Goal: Task Accomplishment & Management: Manage account settings

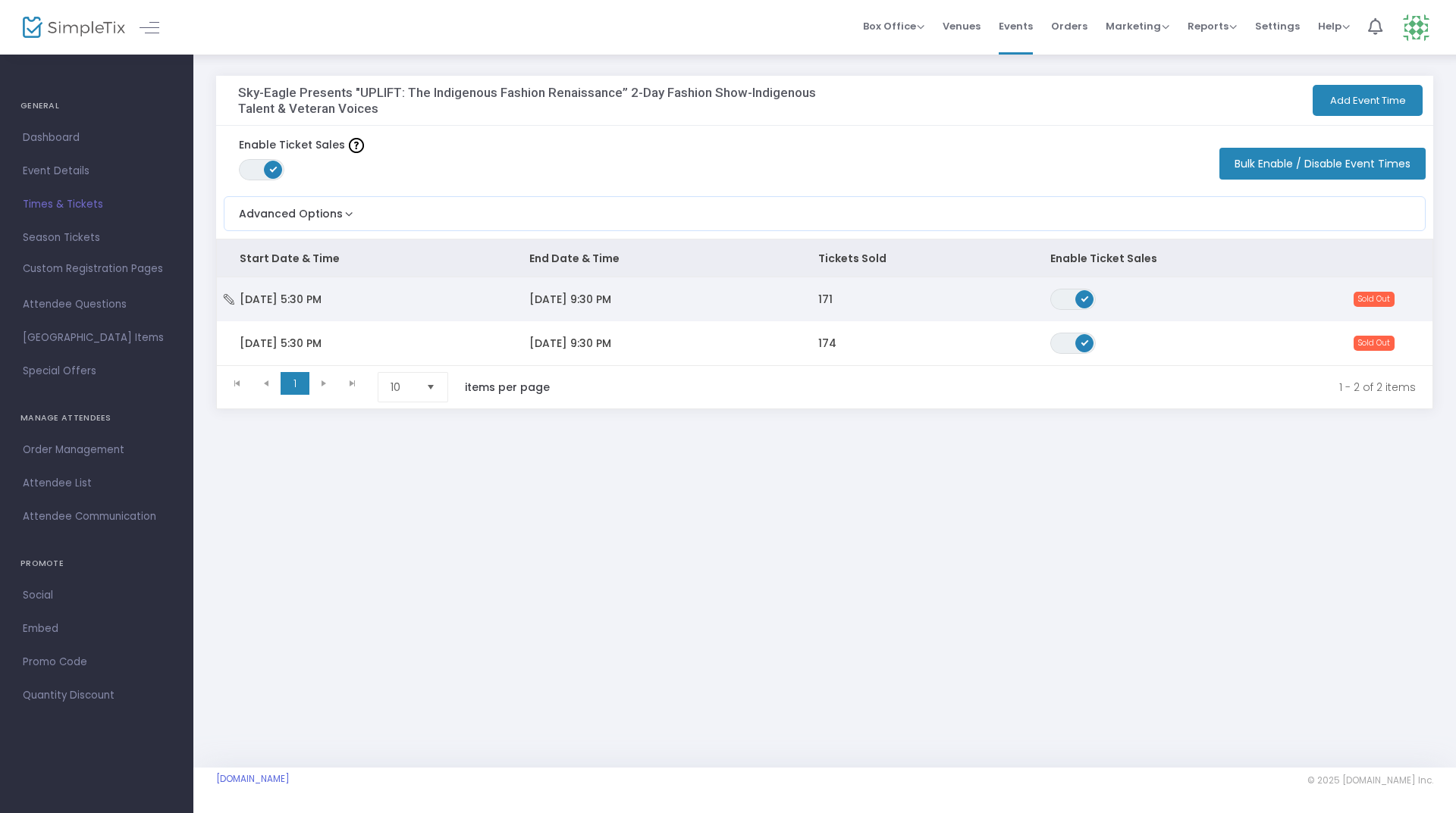
click at [608, 294] on span "[DATE] 9:30 PM" at bounding box center [570, 299] width 82 height 15
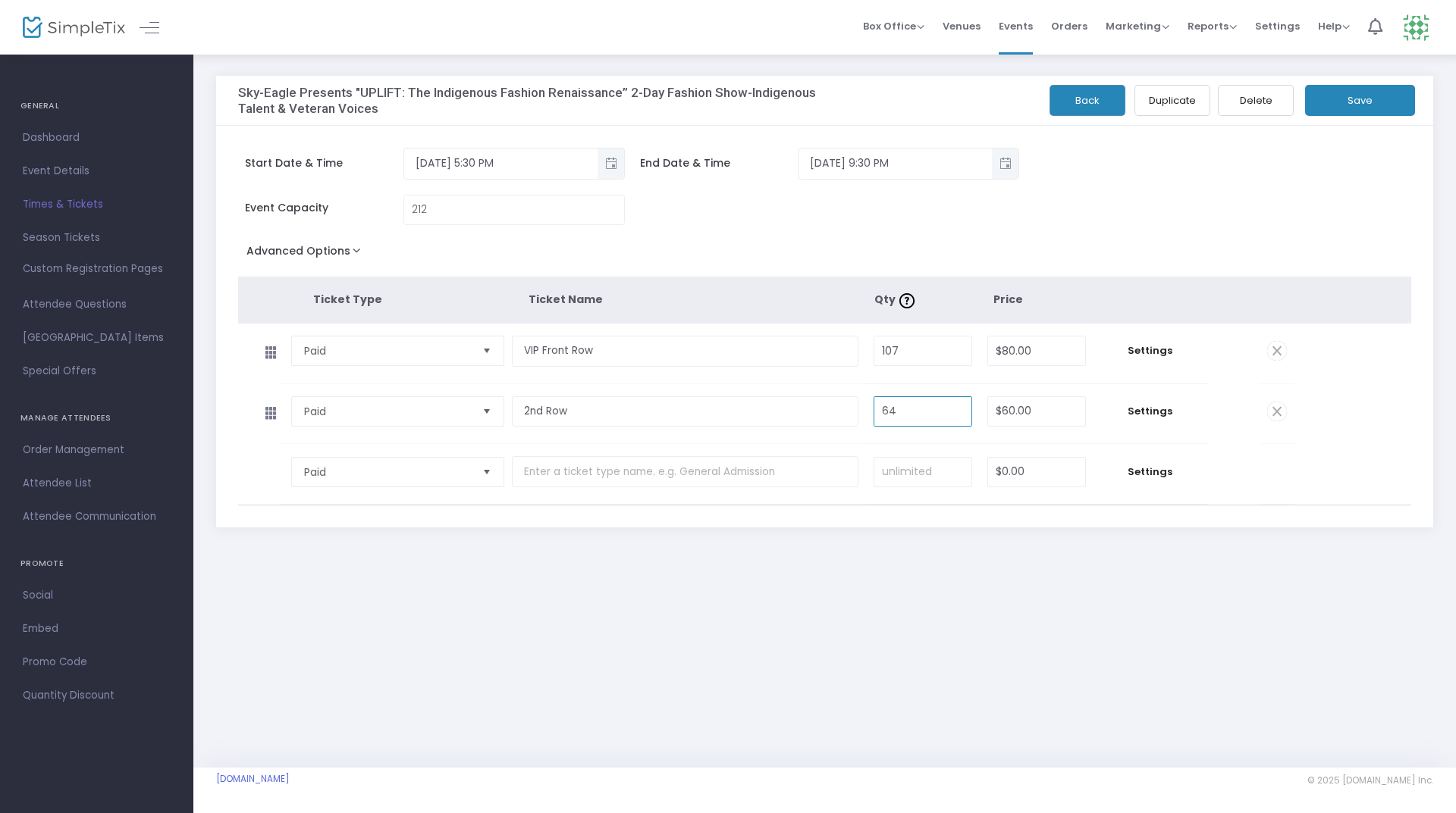
click at [900, 409] on input "64" at bounding box center [923, 411] width 97 height 29
type input "68"
click at [1032, 257] on div "Advanced Options Event Time Title Mobile eTicket color #FFFFFF Venue Name * Vla…" at bounding box center [825, 253] width 1174 height 27
click at [1355, 99] on button "Save" at bounding box center [1360, 101] width 110 height 31
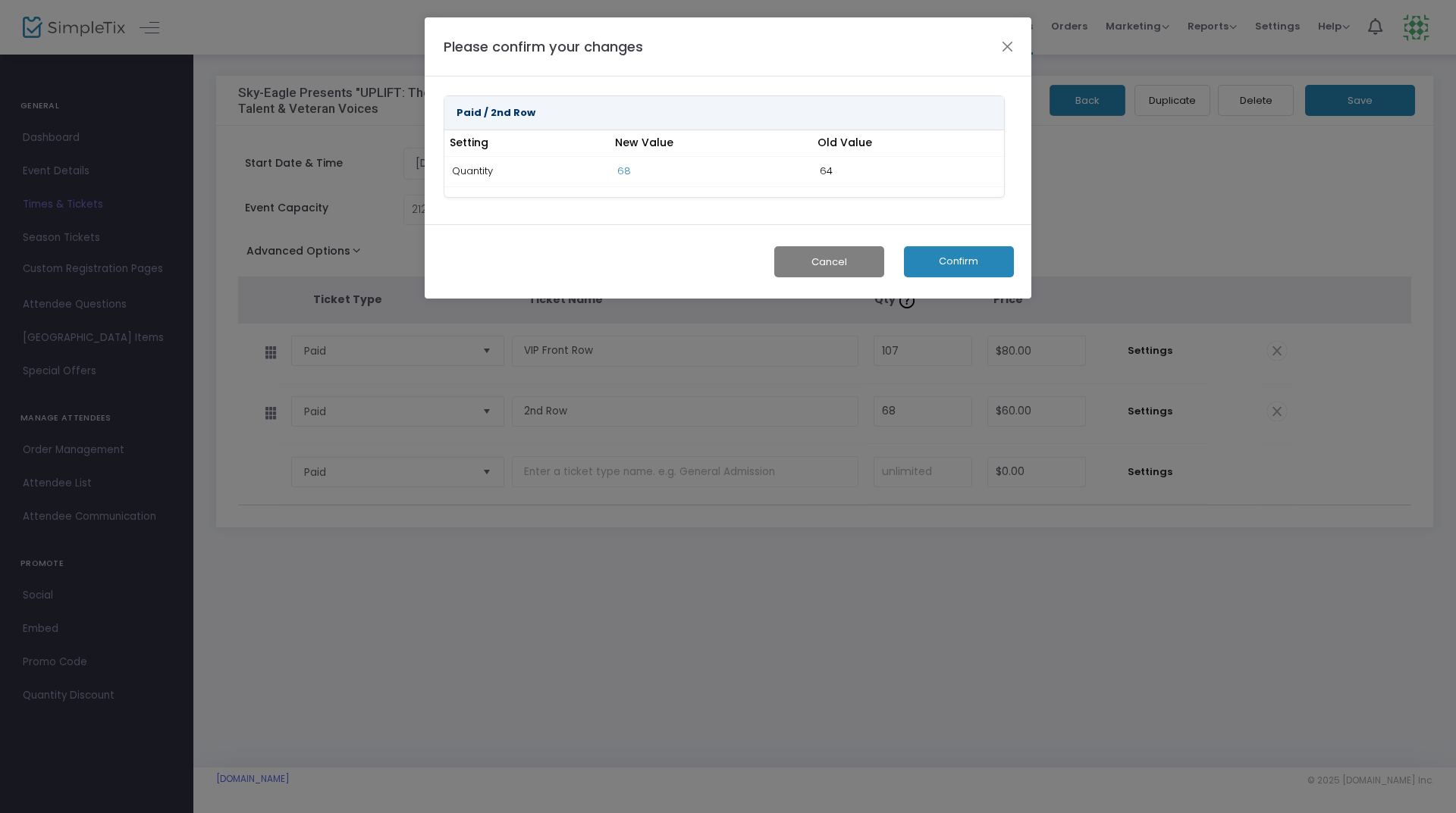
click at [984, 261] on button "Confirm" at bounding box center [959, 261] width 110 height 31
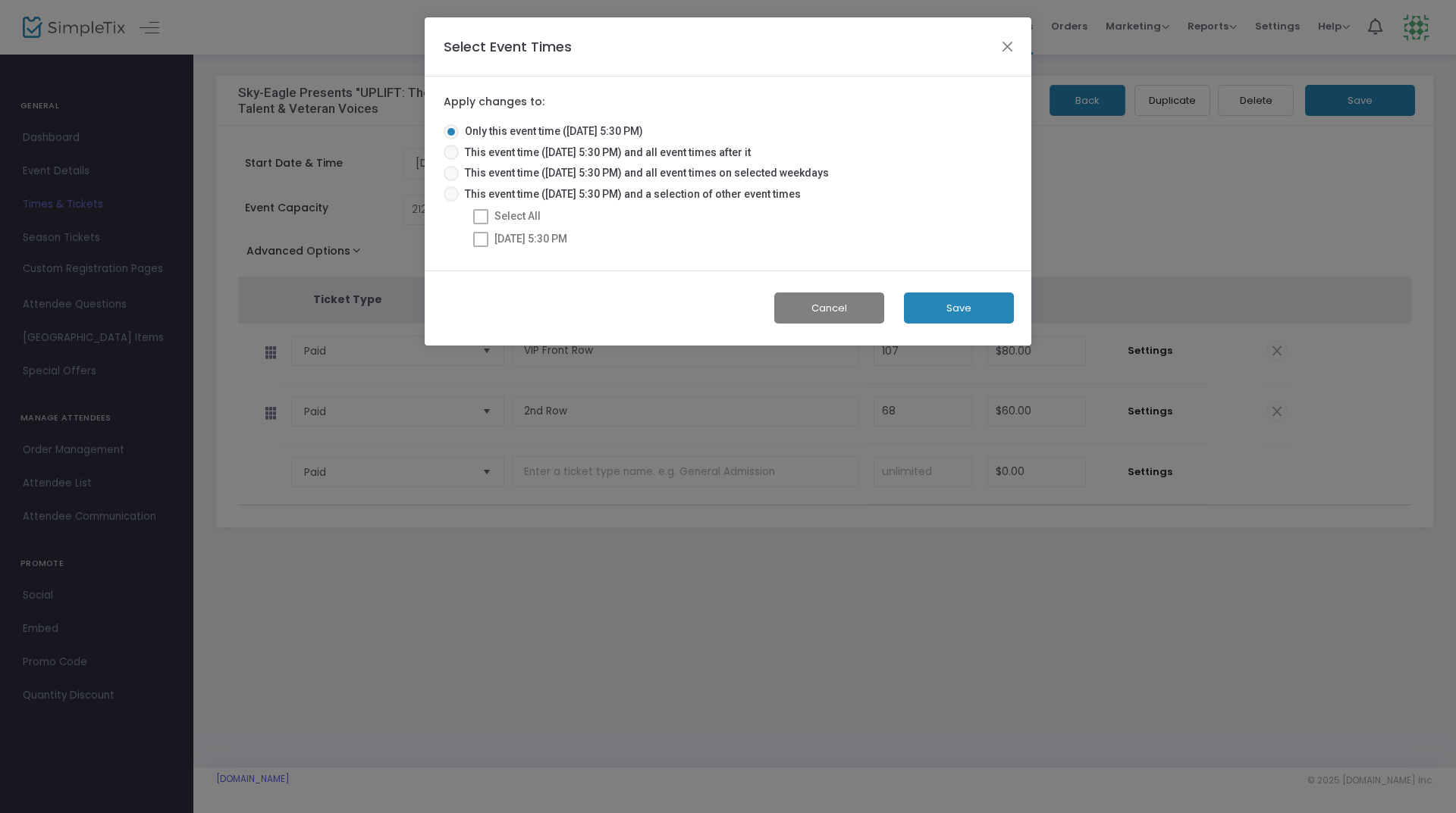
click at [957, 297] on button "Save" at bounding box center [959, 308] width 110 height 31
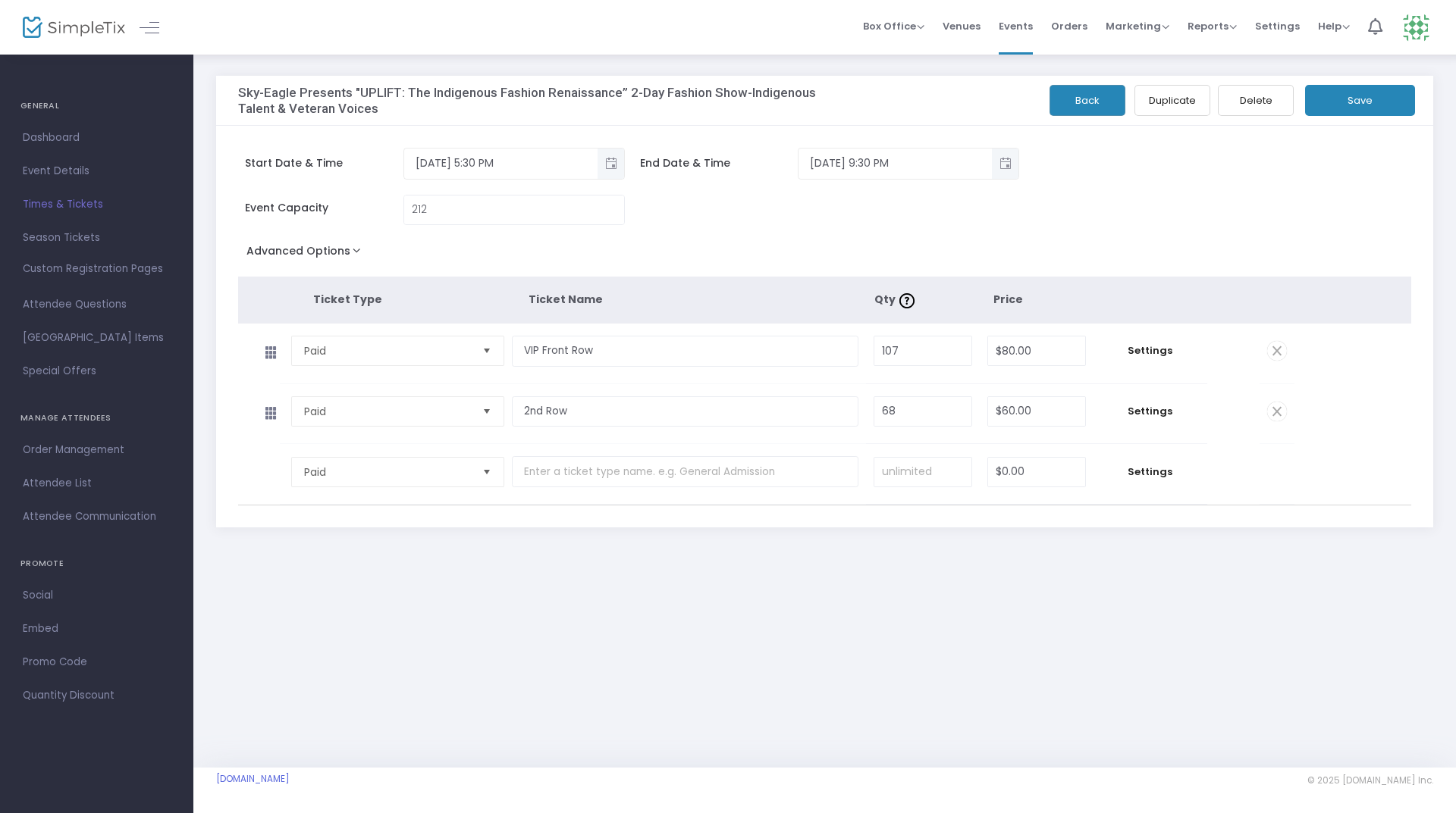
click at [1067, 95] on button "Back" at bounding box center [1088, 101] width 75 height 31
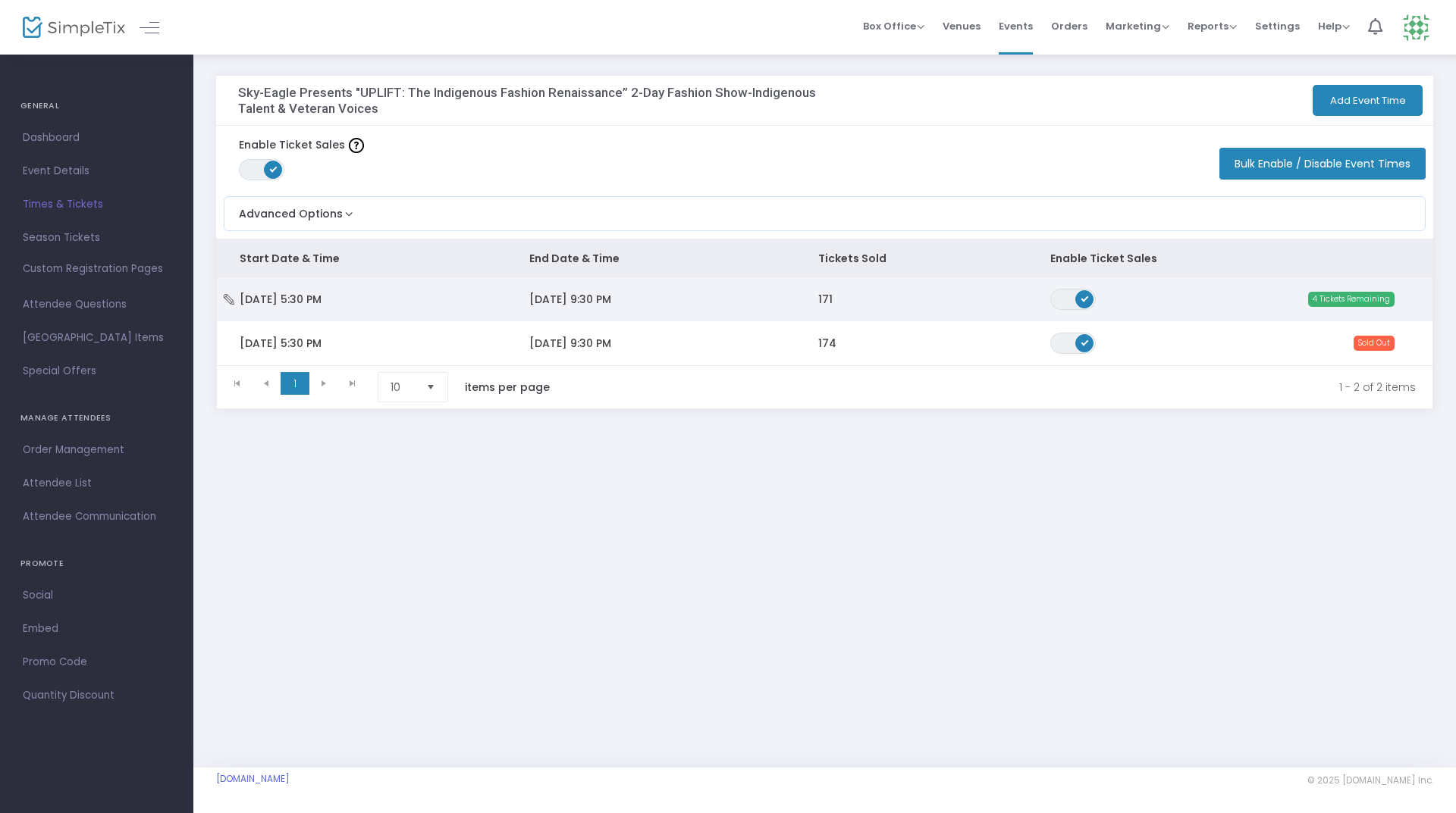
click at [789, 304] on td "[DATE] 9:30 PM" at bounding box center [652, 299] width 289 height 44
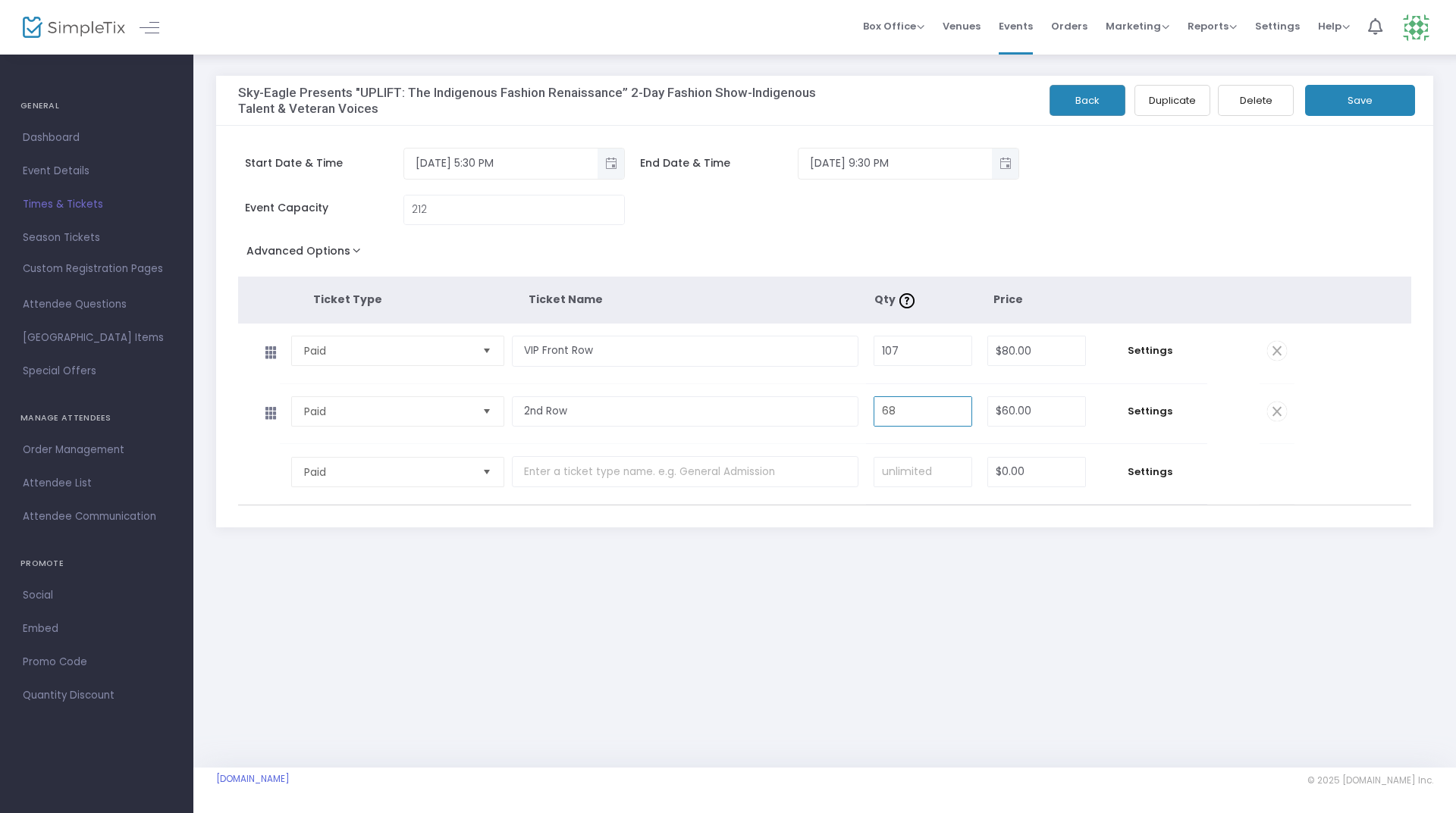
click at [914, 406] on input "68" at bounding box center [923, 411] width 97 height 29
type input "66"
click at [1367, 112] on button "Save" at bounding box center [1360, 101] width 110 height 31
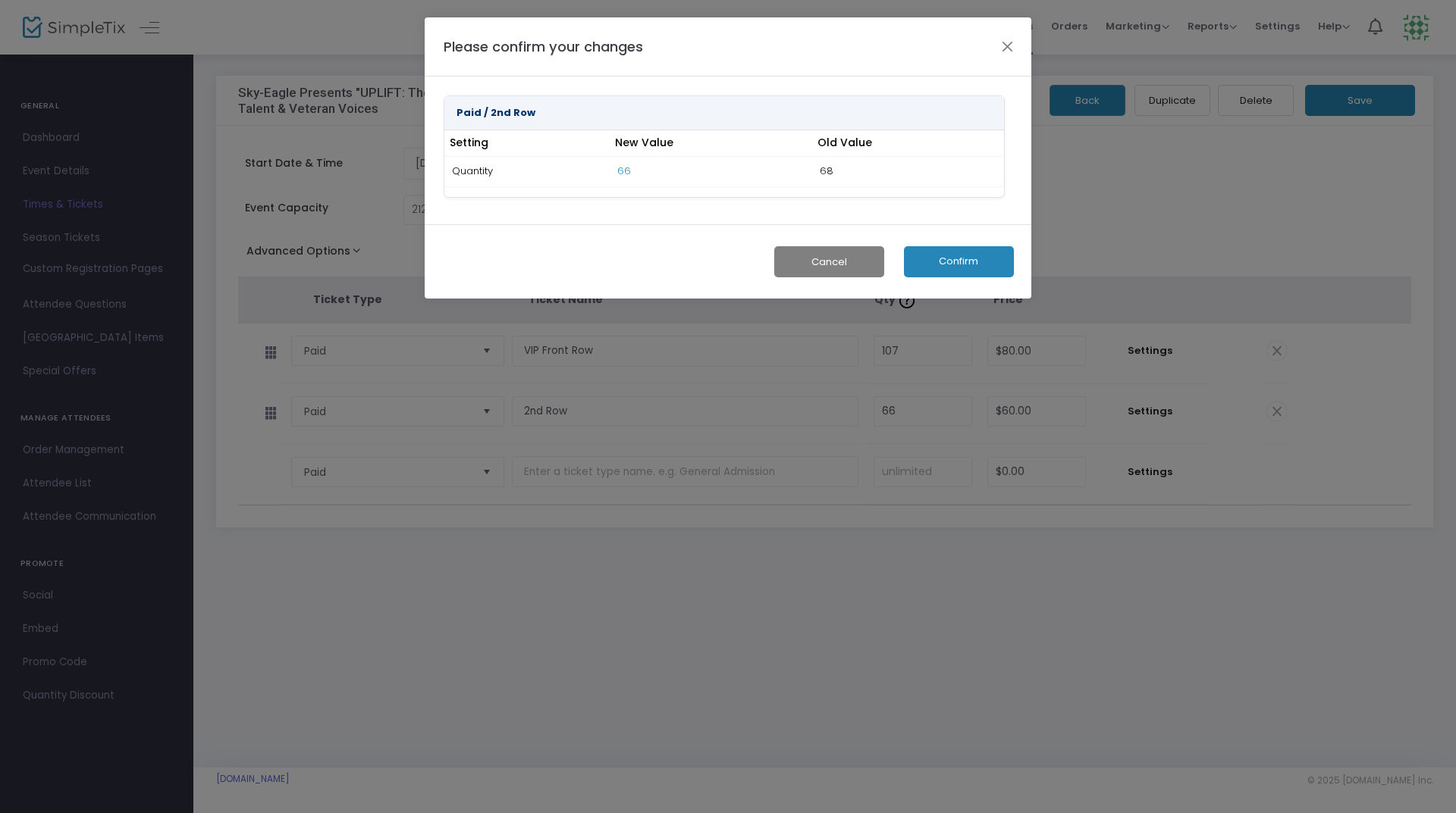
click at [984, 259] on button "Confirm" at bounding box center [959, 261] width 110 height 31
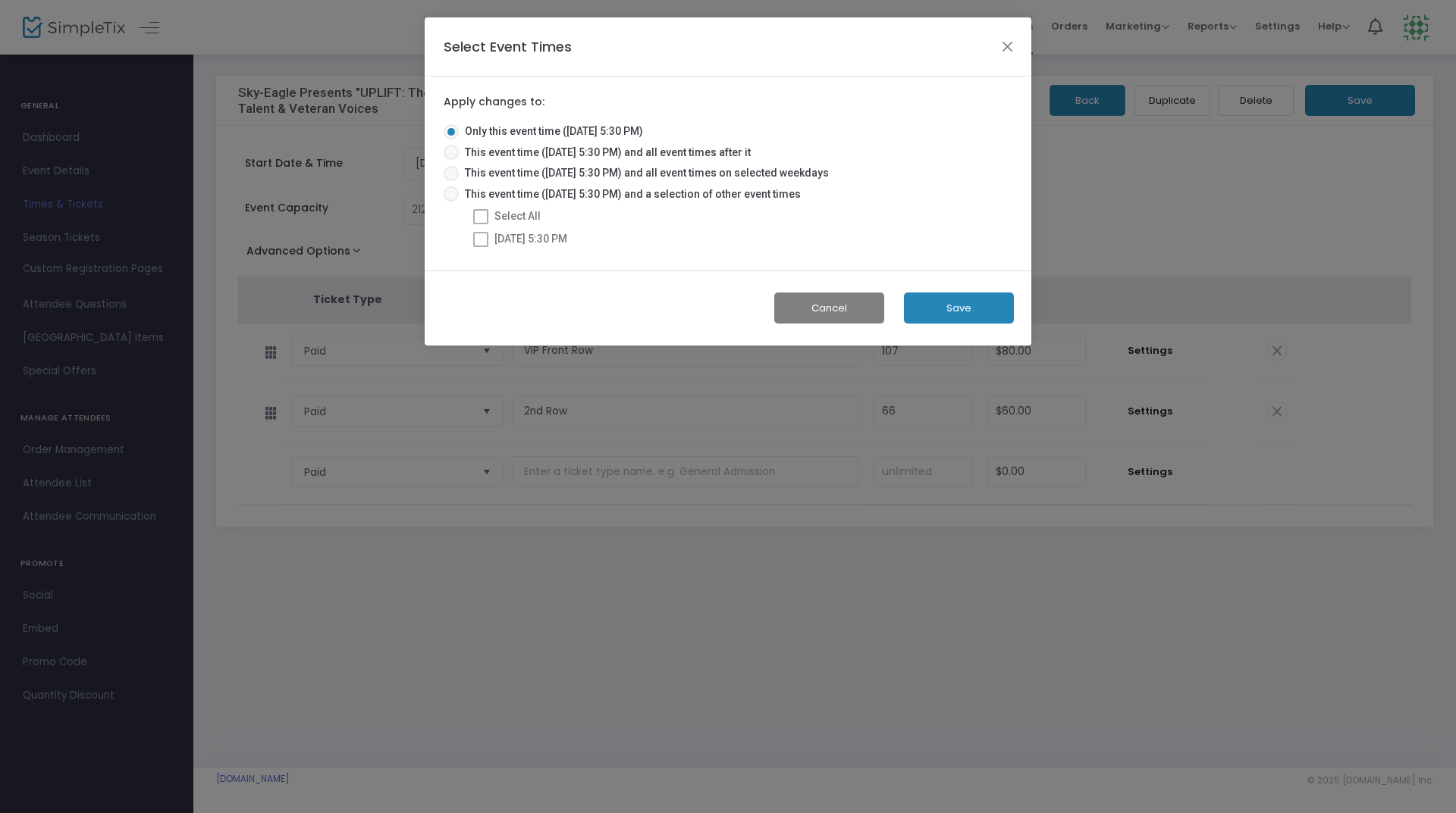
click at [954, 315] on button "Save" at bounding box center [959, 308] width 110 height 31
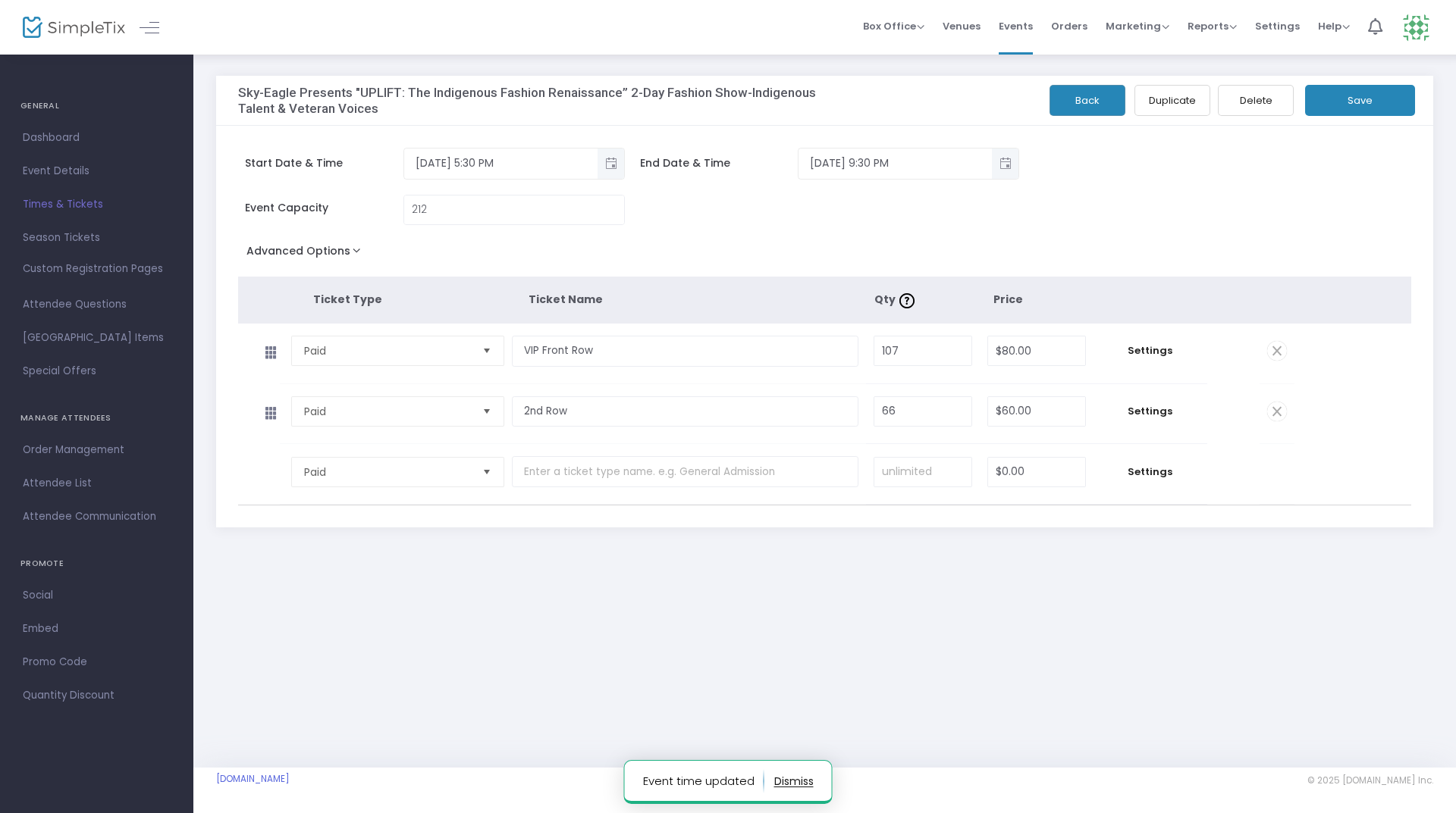
click at [1079, 104] on button "Back" at bounding box center [1088, 101] width 75 height 31
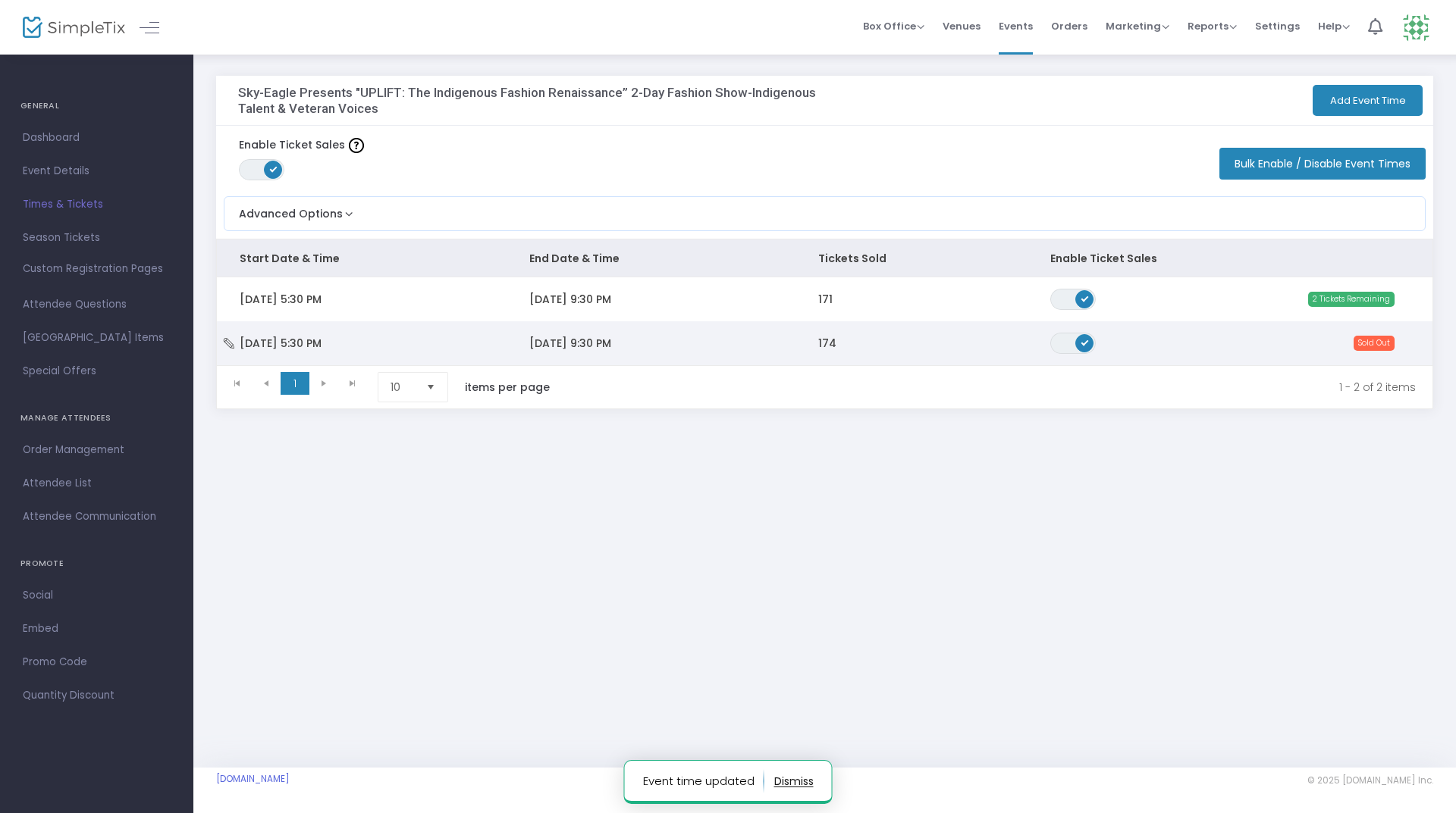
click at [874, 344] on td "174" at bounding box center [910, 343] width 231 height 44
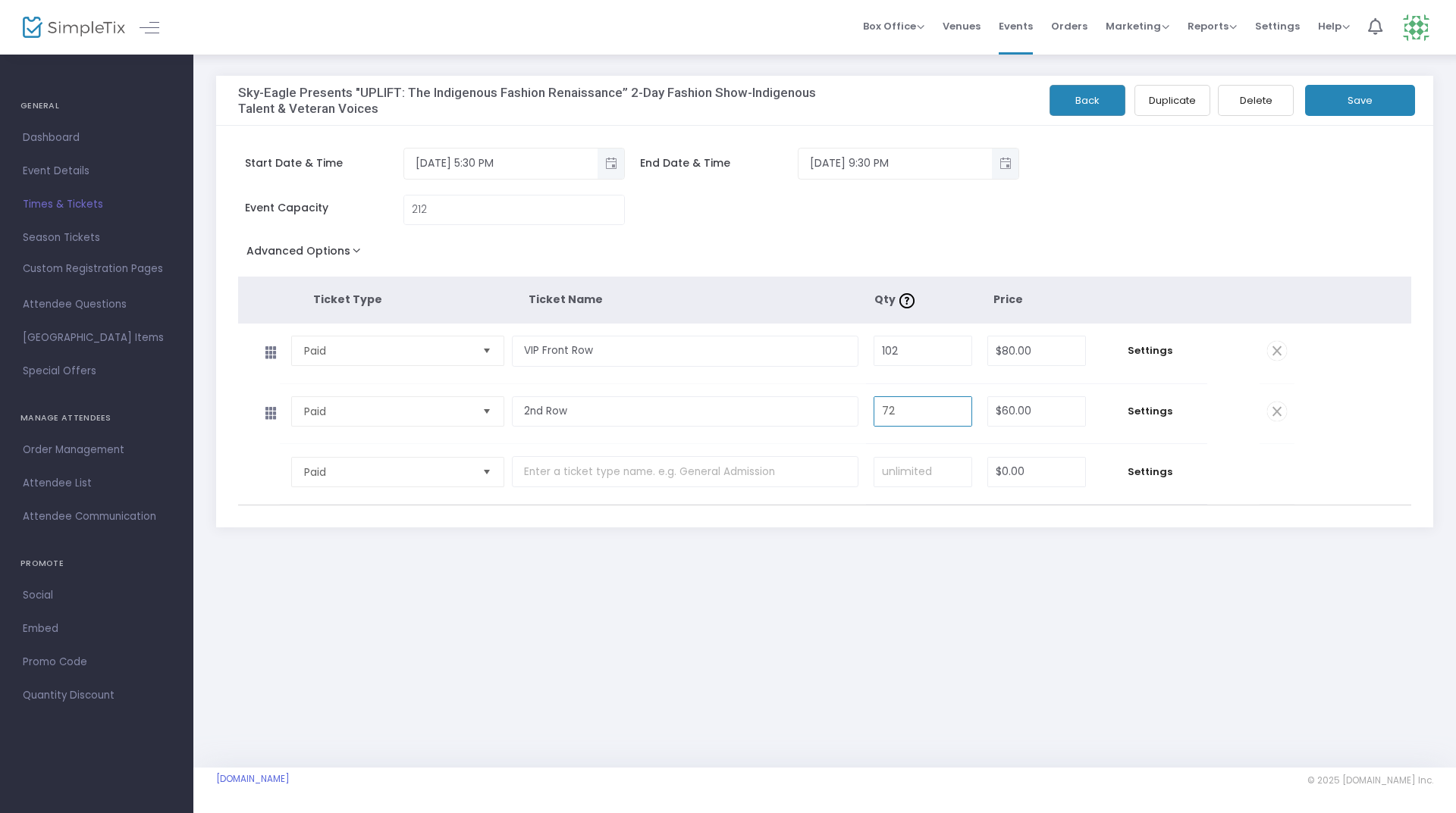
click at [905, 411] on input "72" at bounding box center [923, 411] width 97 height 29
type input "74"
click at [1347, 100] on button "Save" at bounding box center [1360, 101] width 110 height 31
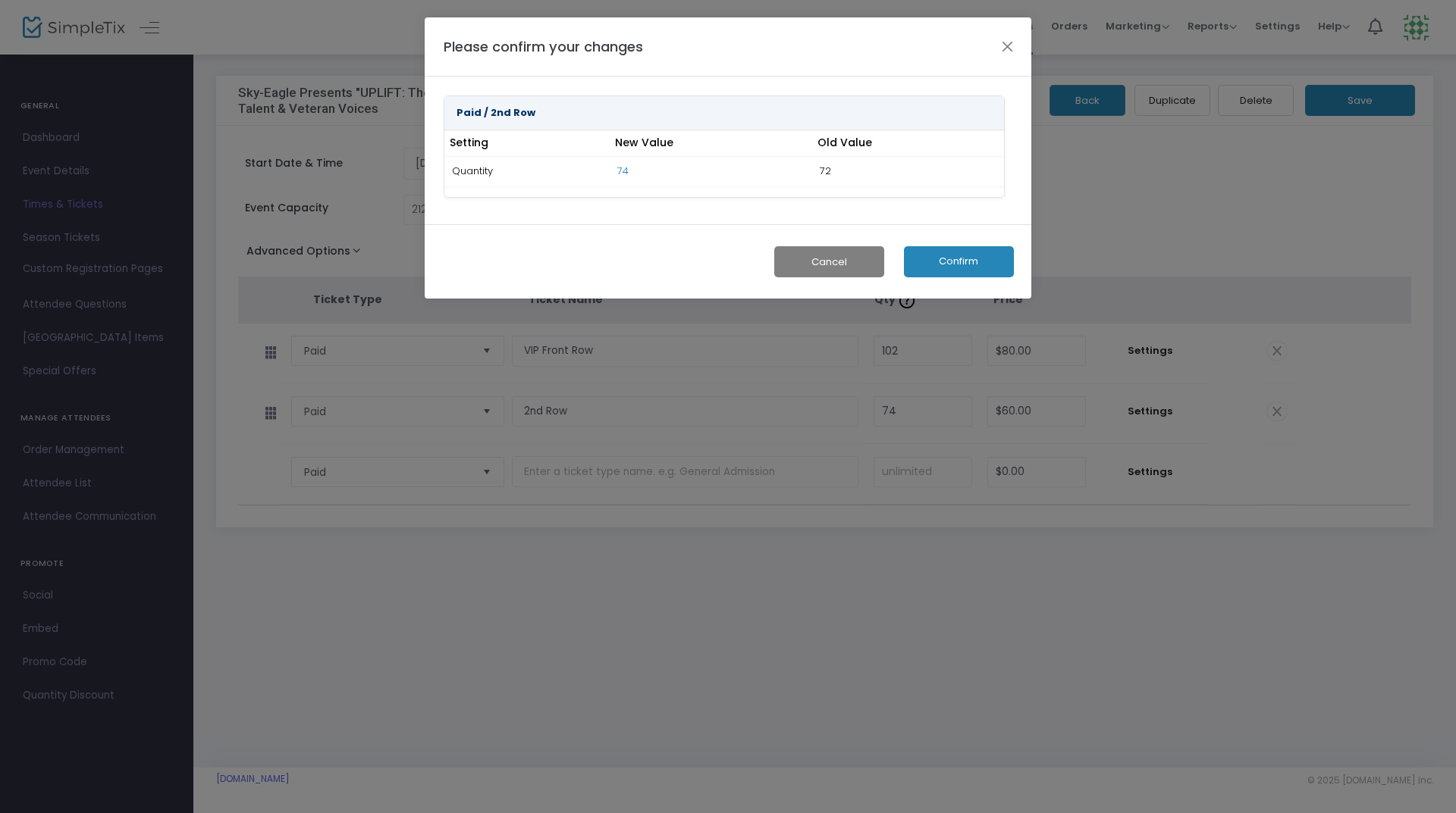
click at [976, 257] on button "Confirm" at bounding box center [959, 261] width 110 height 31
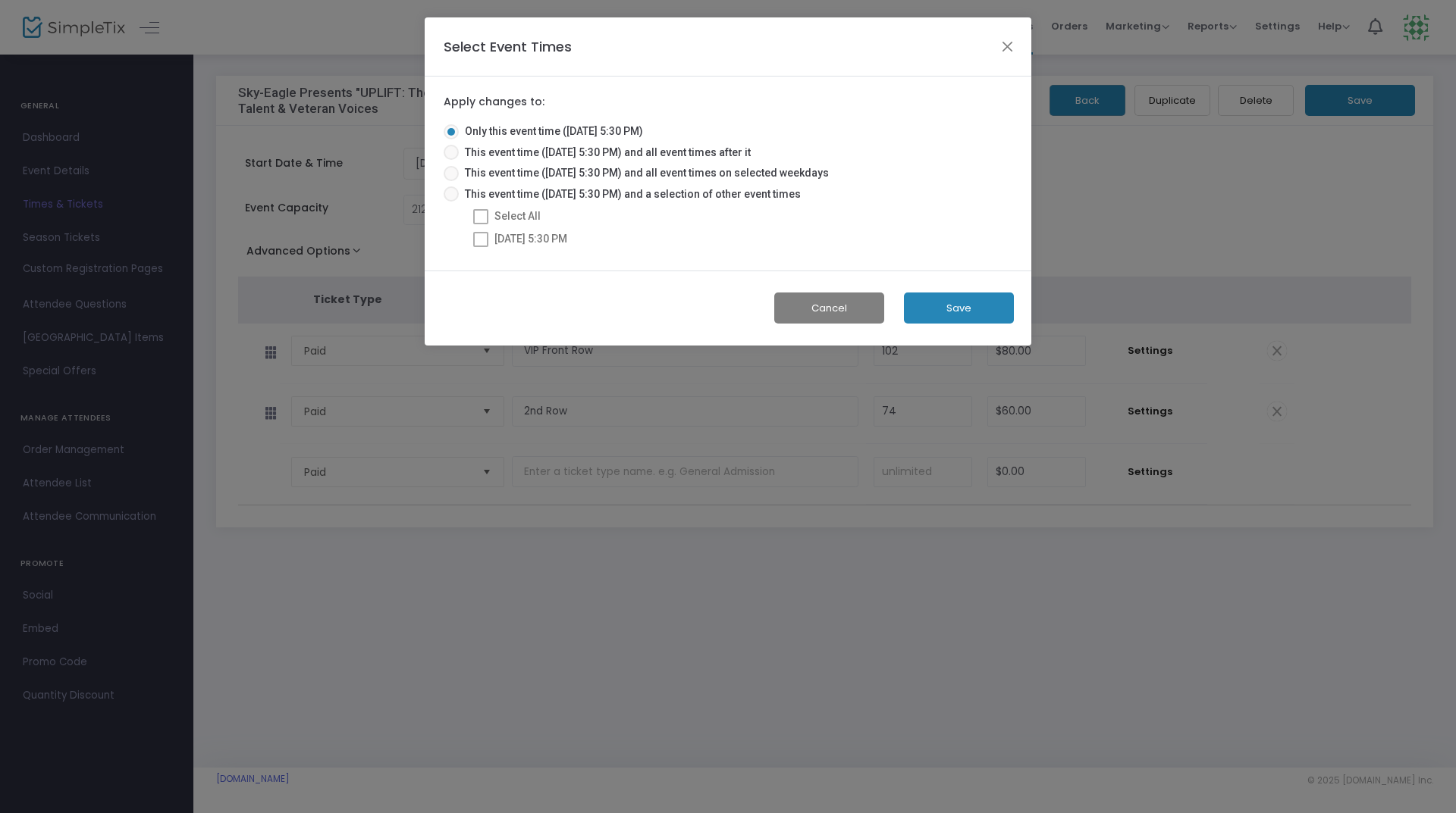
click at [972, 308] on button "Save" at bounding box center [959, 308] width 110 height 31
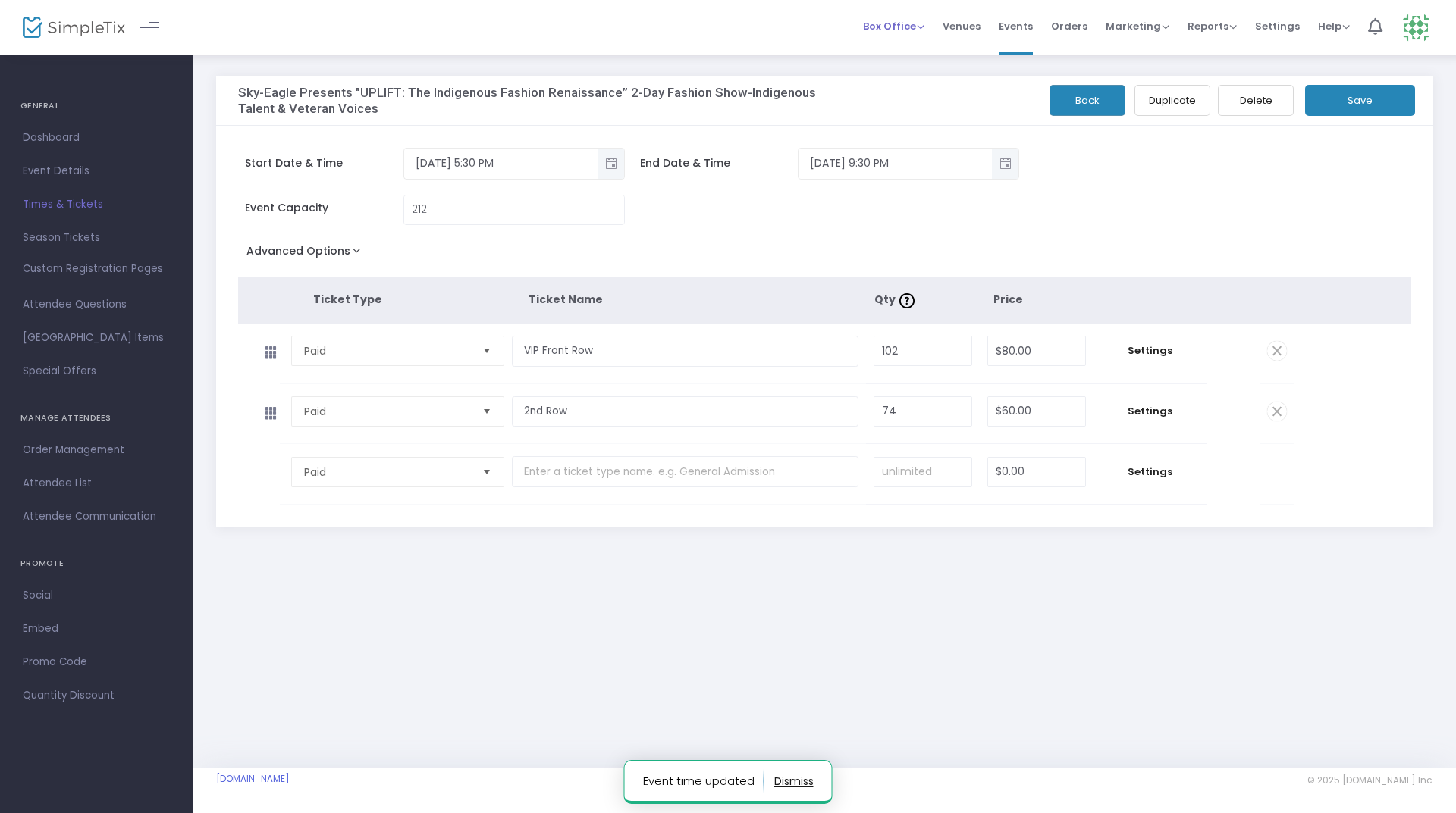
click at [920, 20] on span "Box Office" at bounding box center [893, 26] width 61 height 14
click at [915, 47] on li "Sell Tickets" at bounding box center [917, 51] width 109 height 30
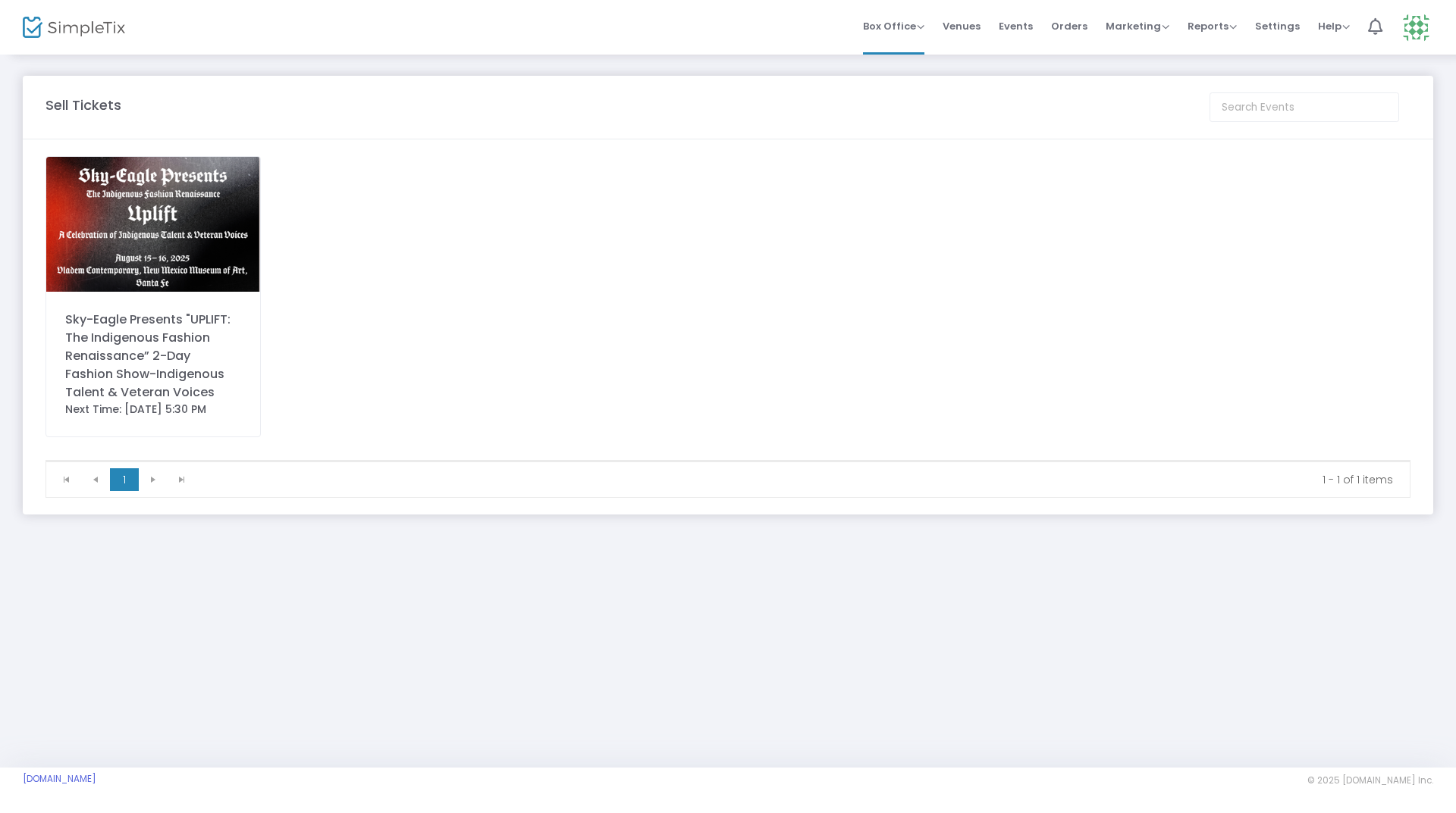
click at [1061, 30] on span "Orders" at bounding box center [1069, 26] width 37 height 39
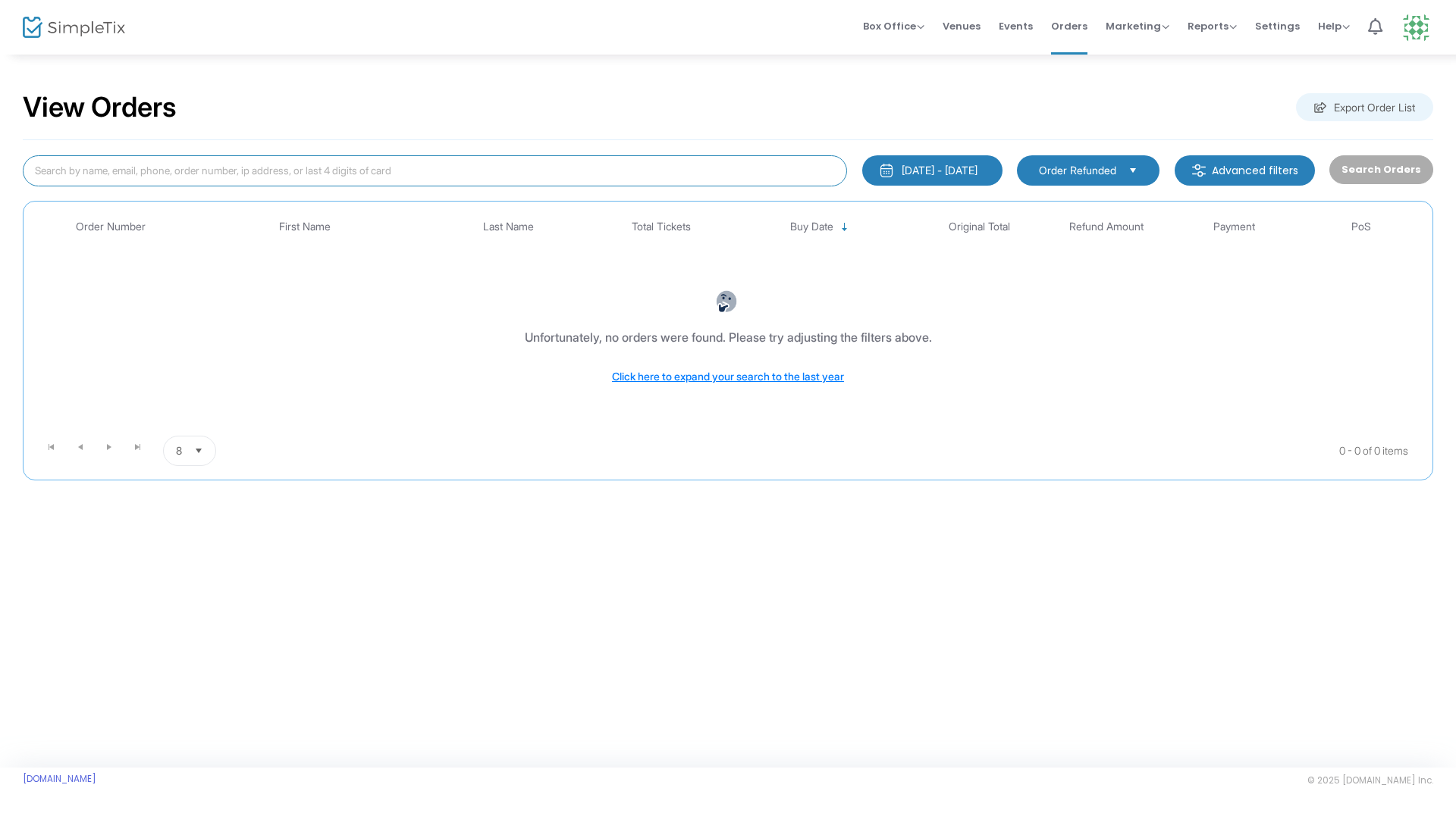
click at [307, 165] on input at bounding box center [434, 171] width 824 height 31
click at [306, 164] on input at bounding box center [434, 171] width 824 height 31
type input "trujillo"
click at [945, 173] on div "7/12/2025 - 8/11/2025" at bounding box center [939, 170] width 75 height 15
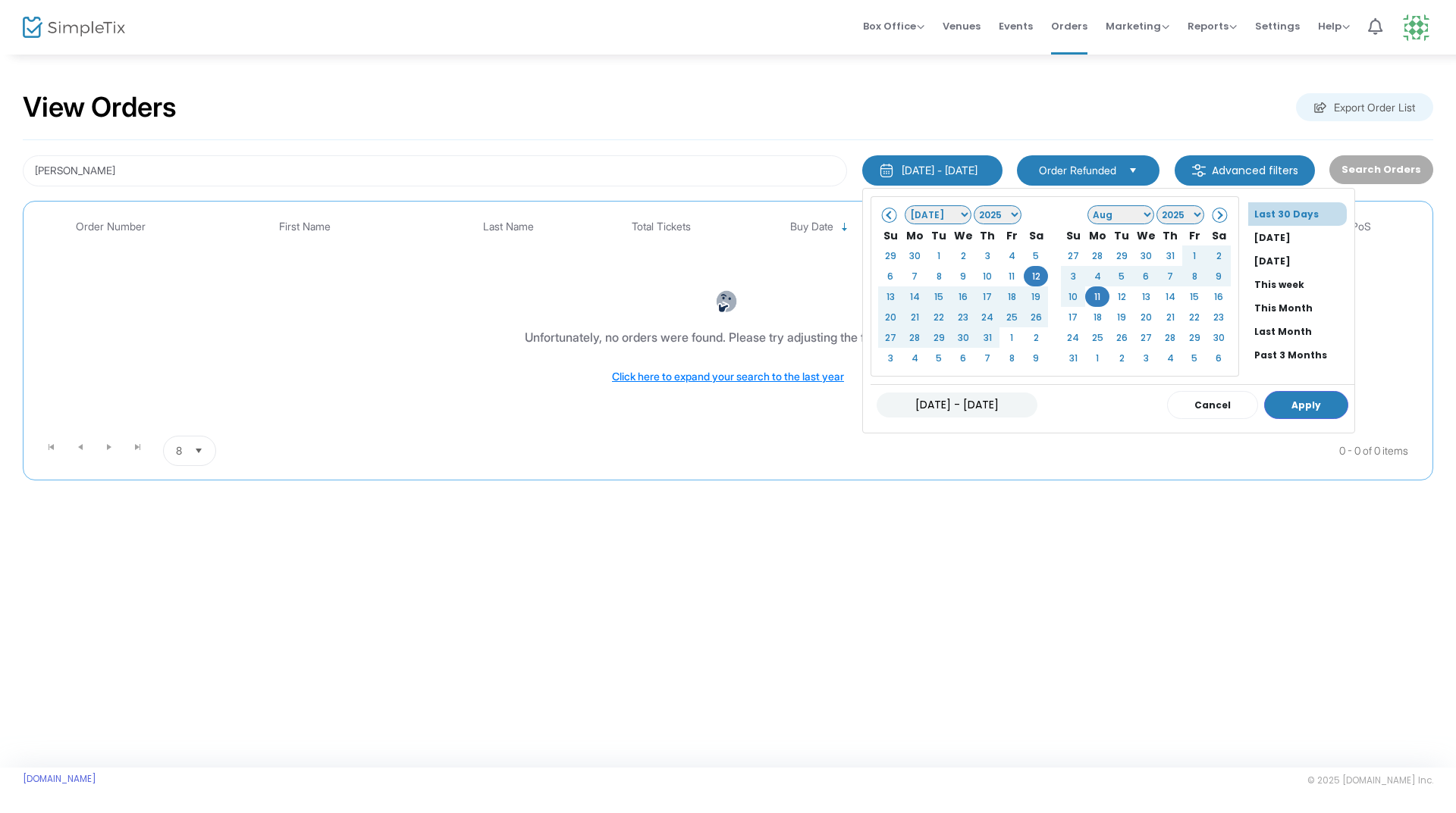
click at [931, 217] on select "Jan Feb Mar Apr May Jun Jul Aug Sep Oct Nov Dec" at bounding box center [938, 215] width 67 height 19
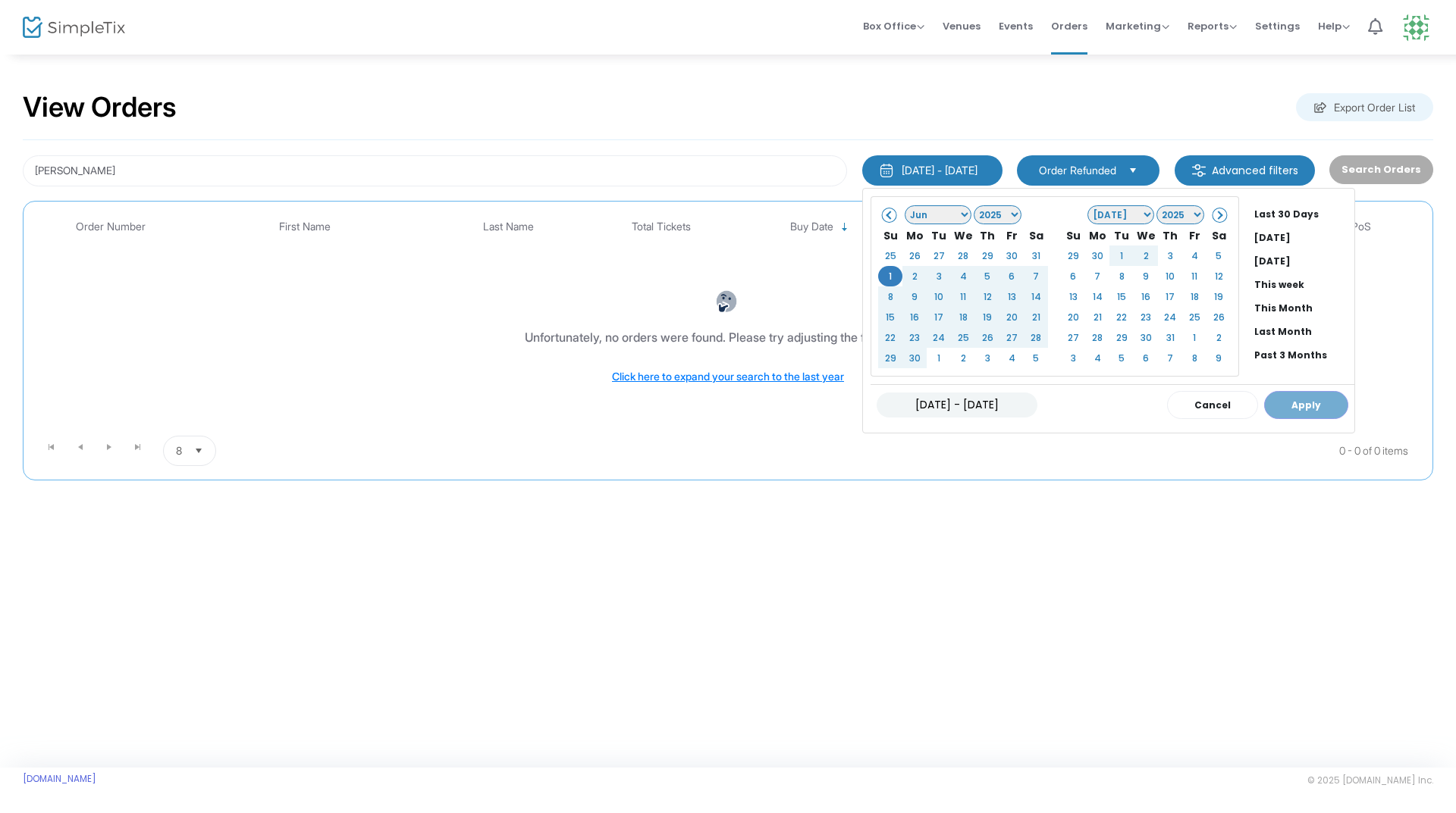
click at [1121, 216] on select "Jan Feb Mar Apr May Jun Jul Aug Sep Oct Nov Dec" at bounding box center [1121, 215] width 67 height 19
click at [1278, 398] on button "Apply" at bounding box center [1307, 404] width 84 height 28
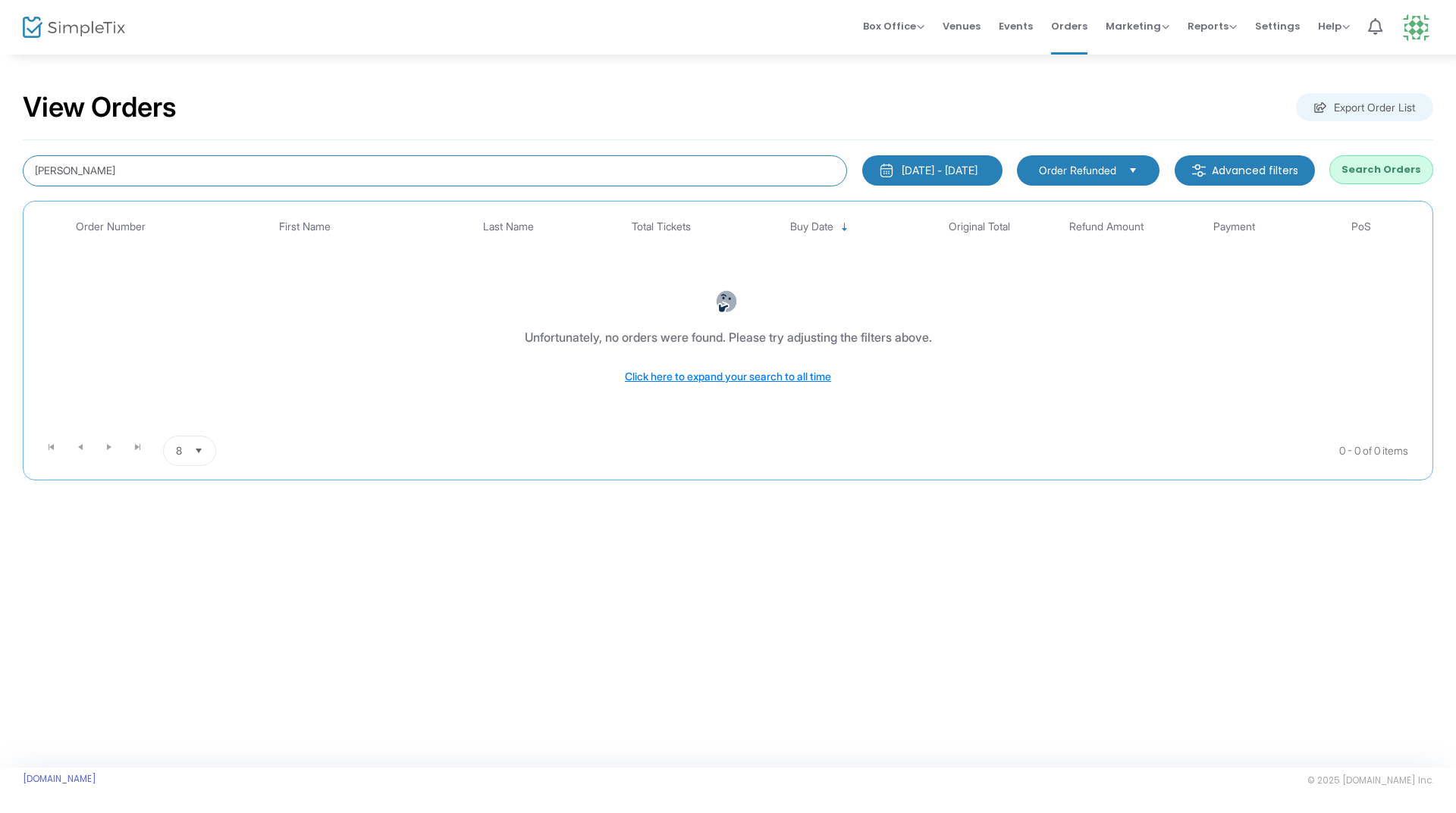
click at [124, 168] on input "trujillo" at bounding box center [434, 171] width 824 height 31
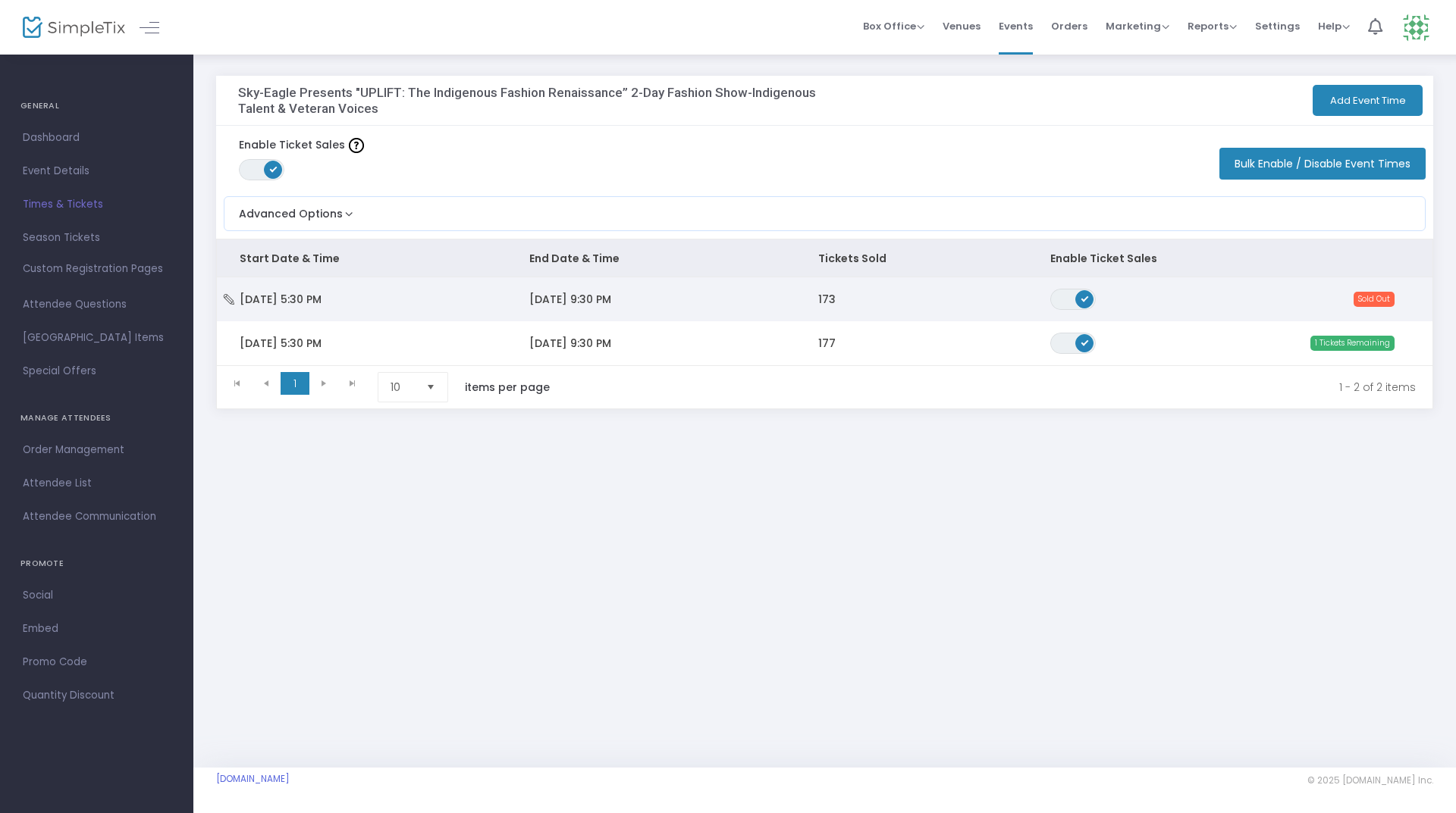
click at [769, 315] on td "[DATE] 9:30 PM" at bounding box center [652, 299] width 289 height 44
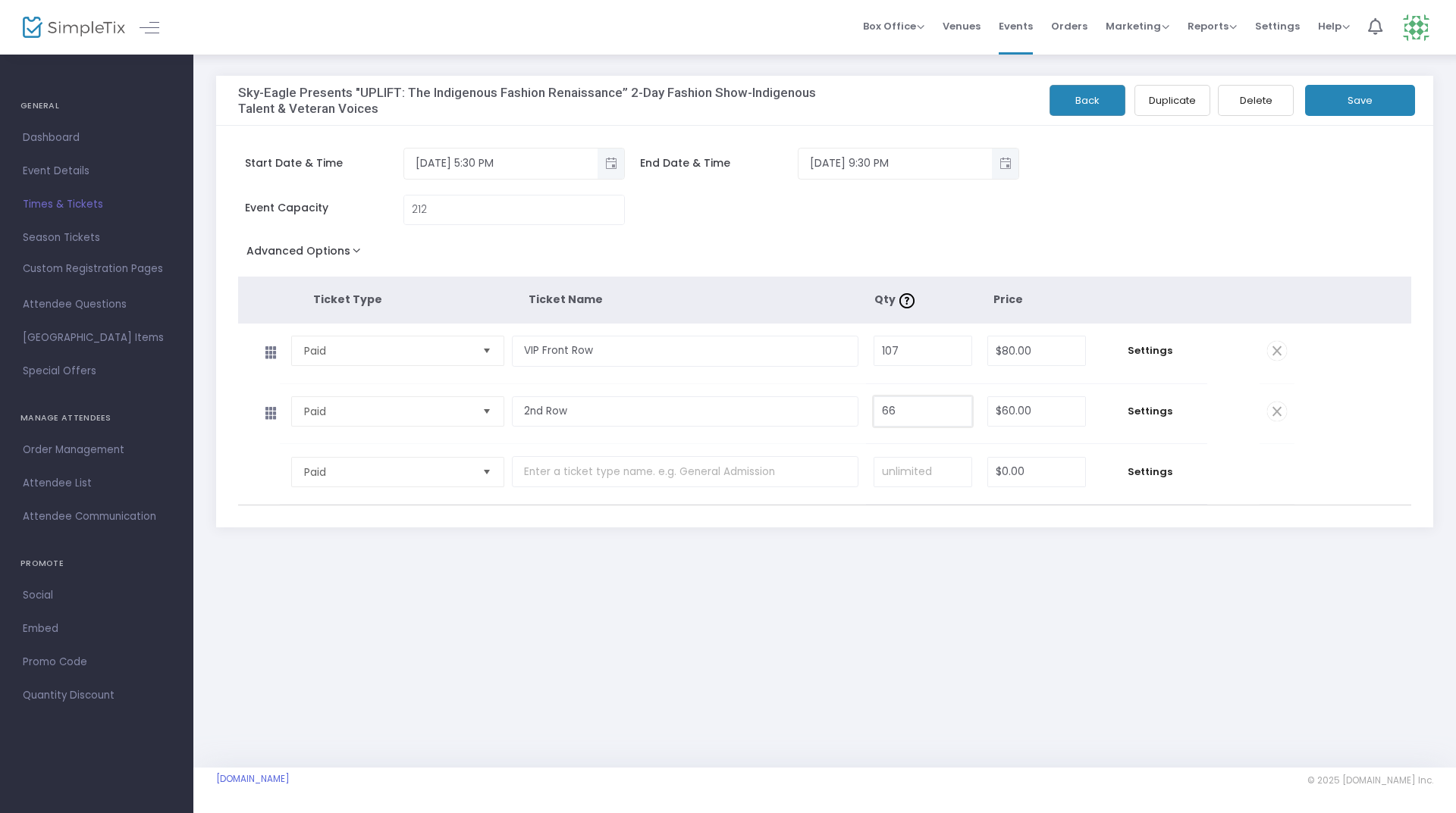
click at [904, 412] on input "66" at bounding box center [923, 411] width 97 height 29
type input "67"
click at [1398, 110] on button "Save" at bounding box center [1360, 101] width 110 height 31
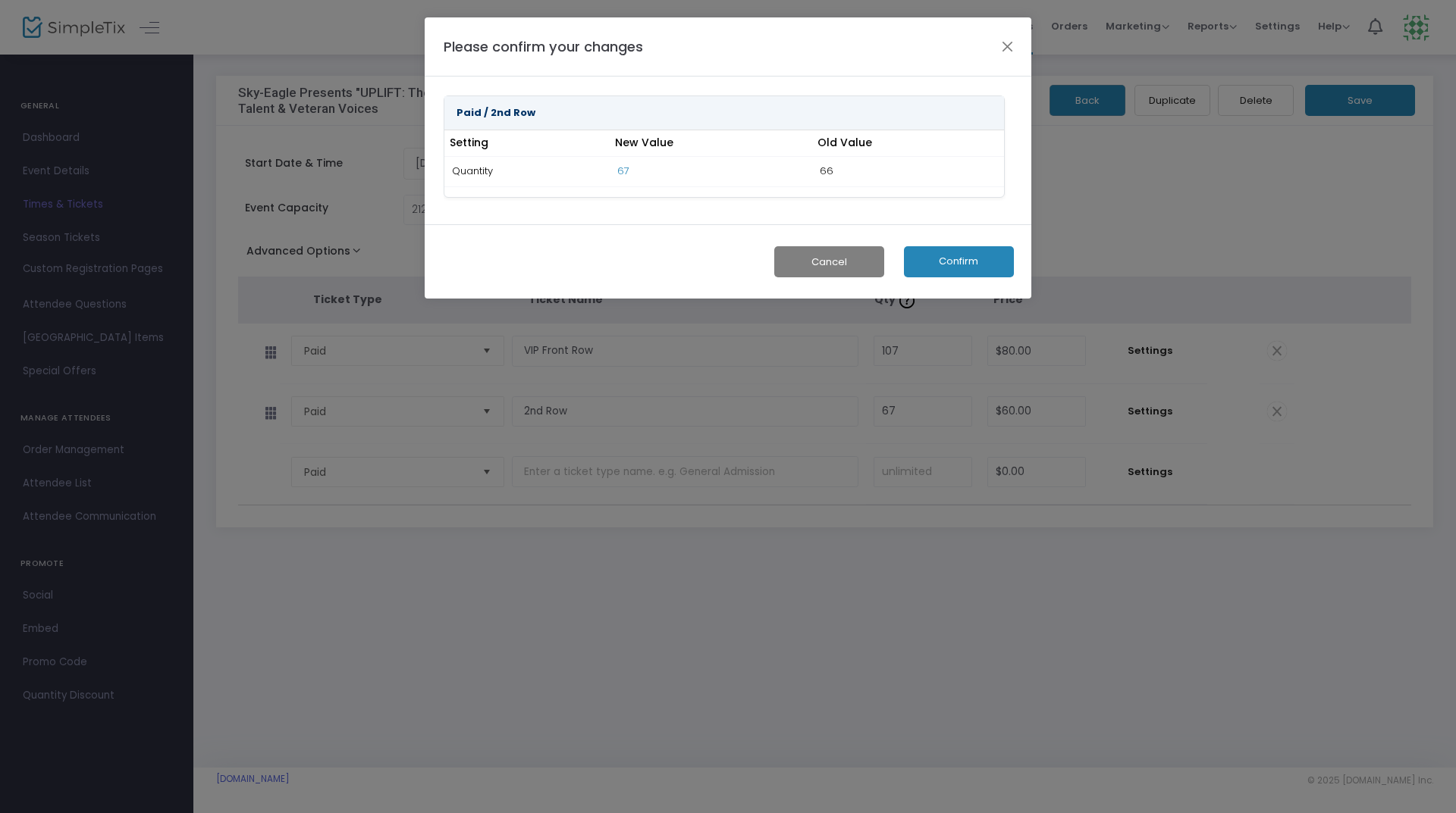
click at [946, 258] on button "Confirm" at bounding box center [959, 261] width 110 height 31
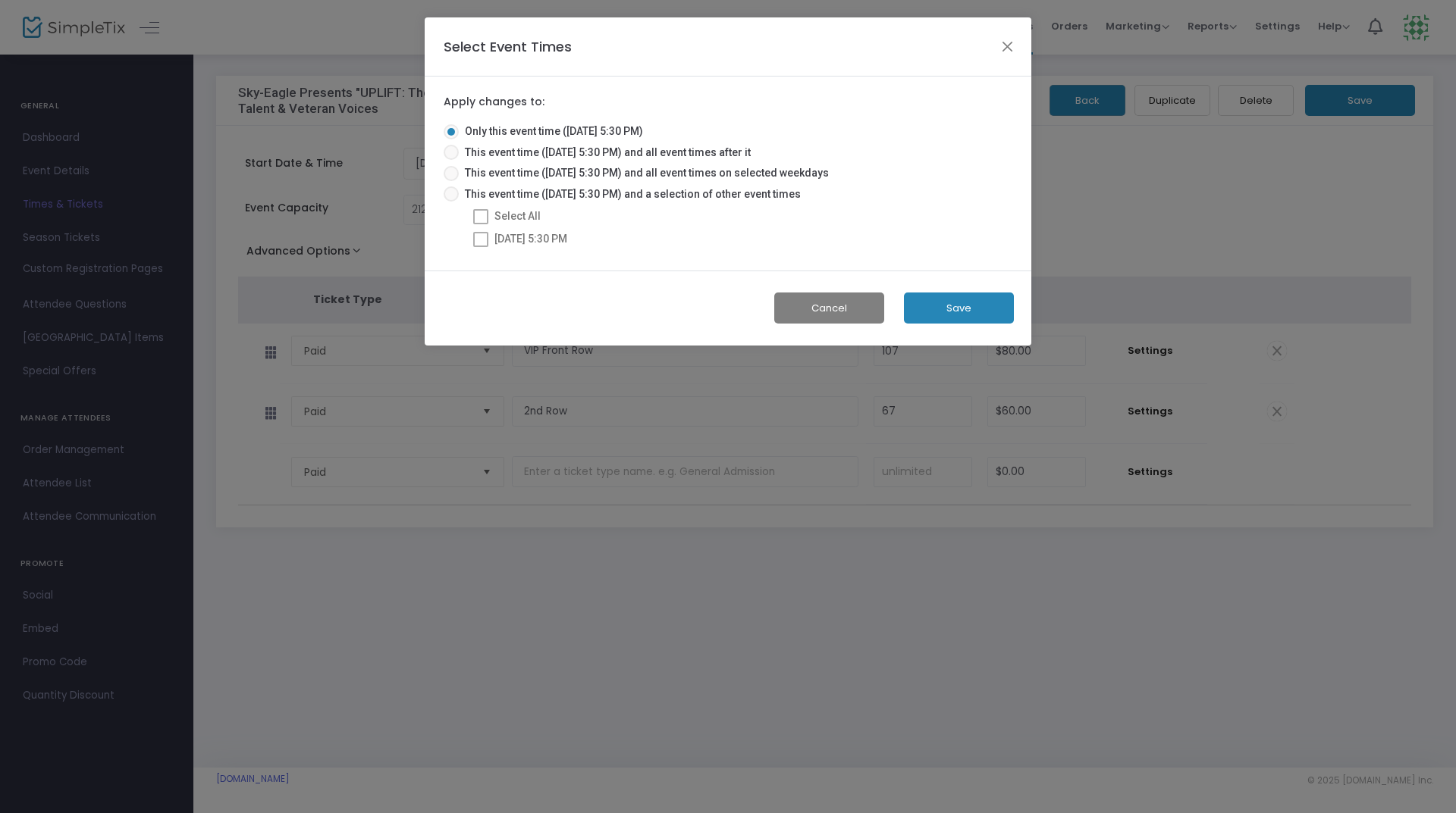
click at [967, 303] on button "Save" at bounding box center [959, 308] width 110 height 31
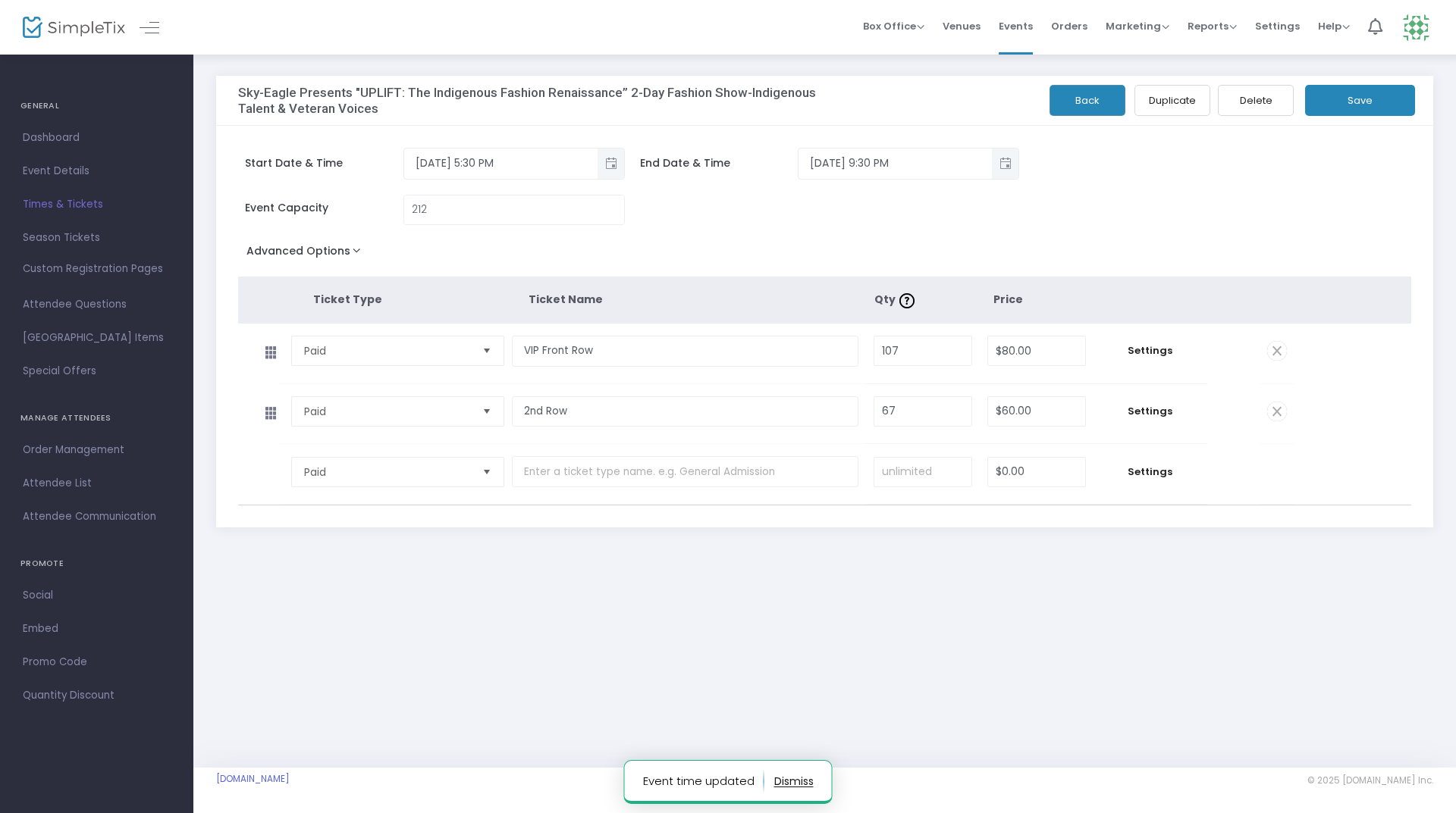
click at [1085, 86] on button "Back" at bounding box center [1088, 101] width 75 height 31
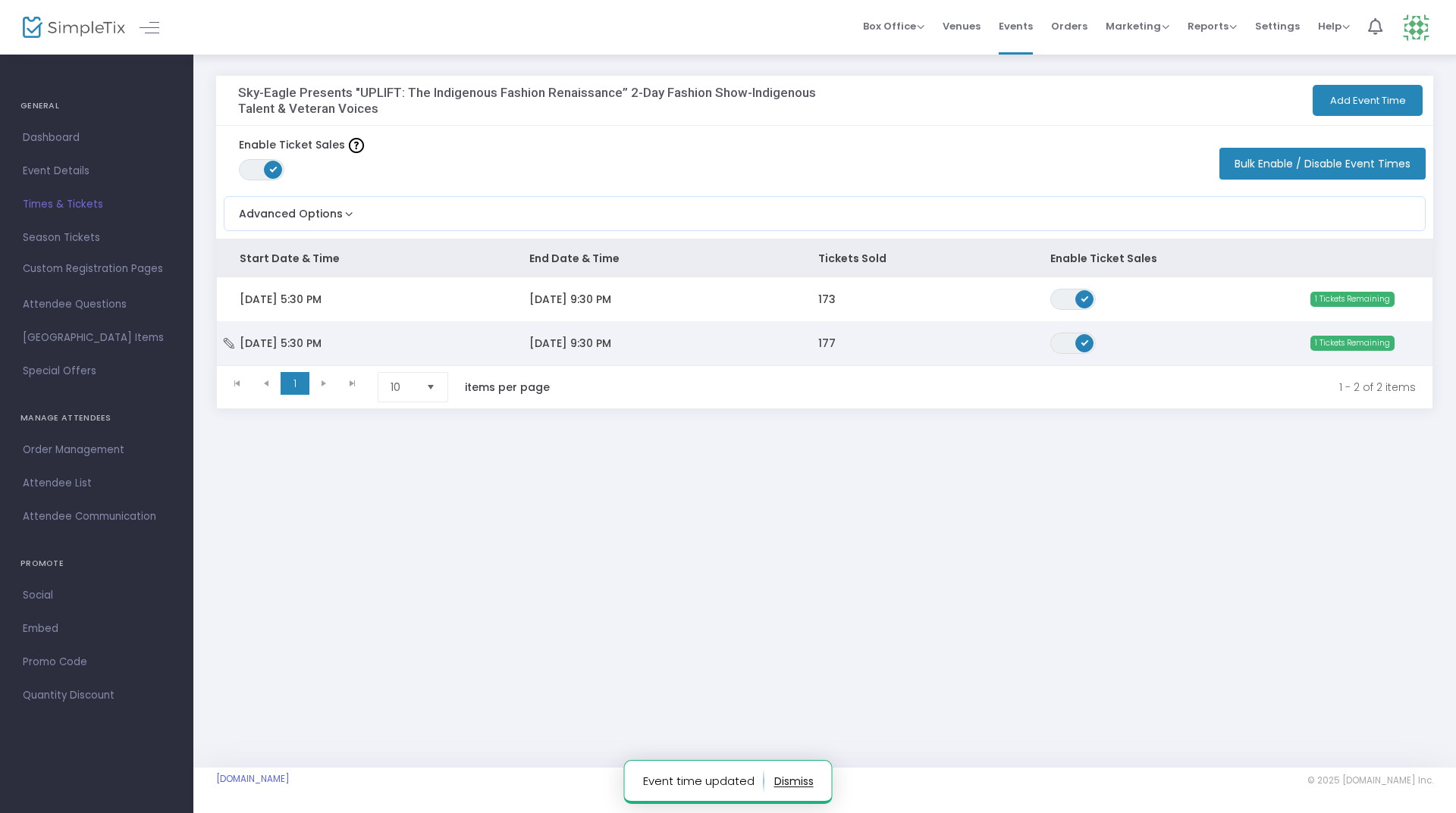
click at [929, 330] on td "177" at bounding box center [910, 343] width 231 height 44
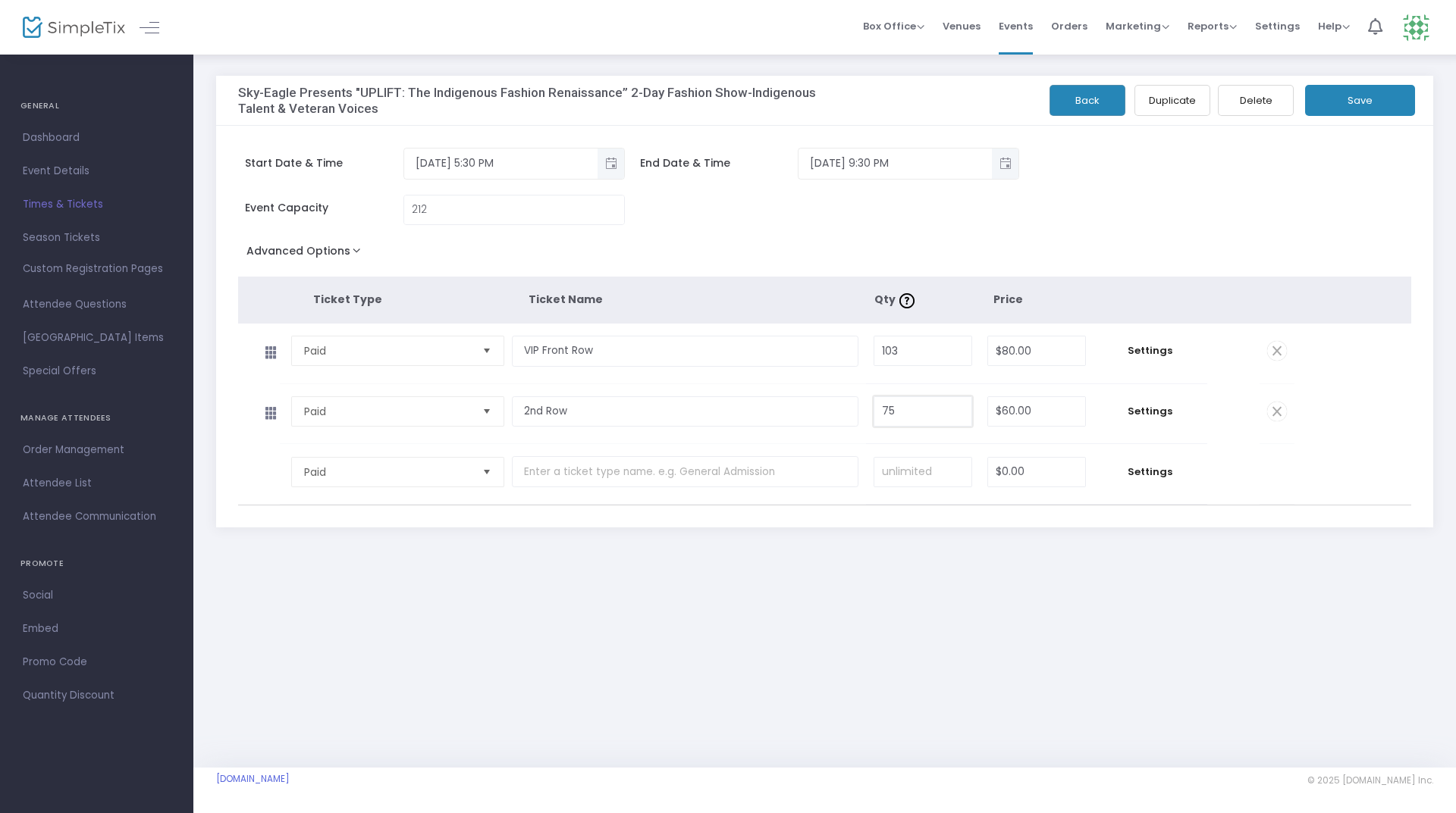
click at [910, 407] on input "75" at bounding box center [923, 411] width 97 height 29
type input "76"
click at [1344, 102] on button "Save" at bounding box center [1360, 101] width 110 height 31
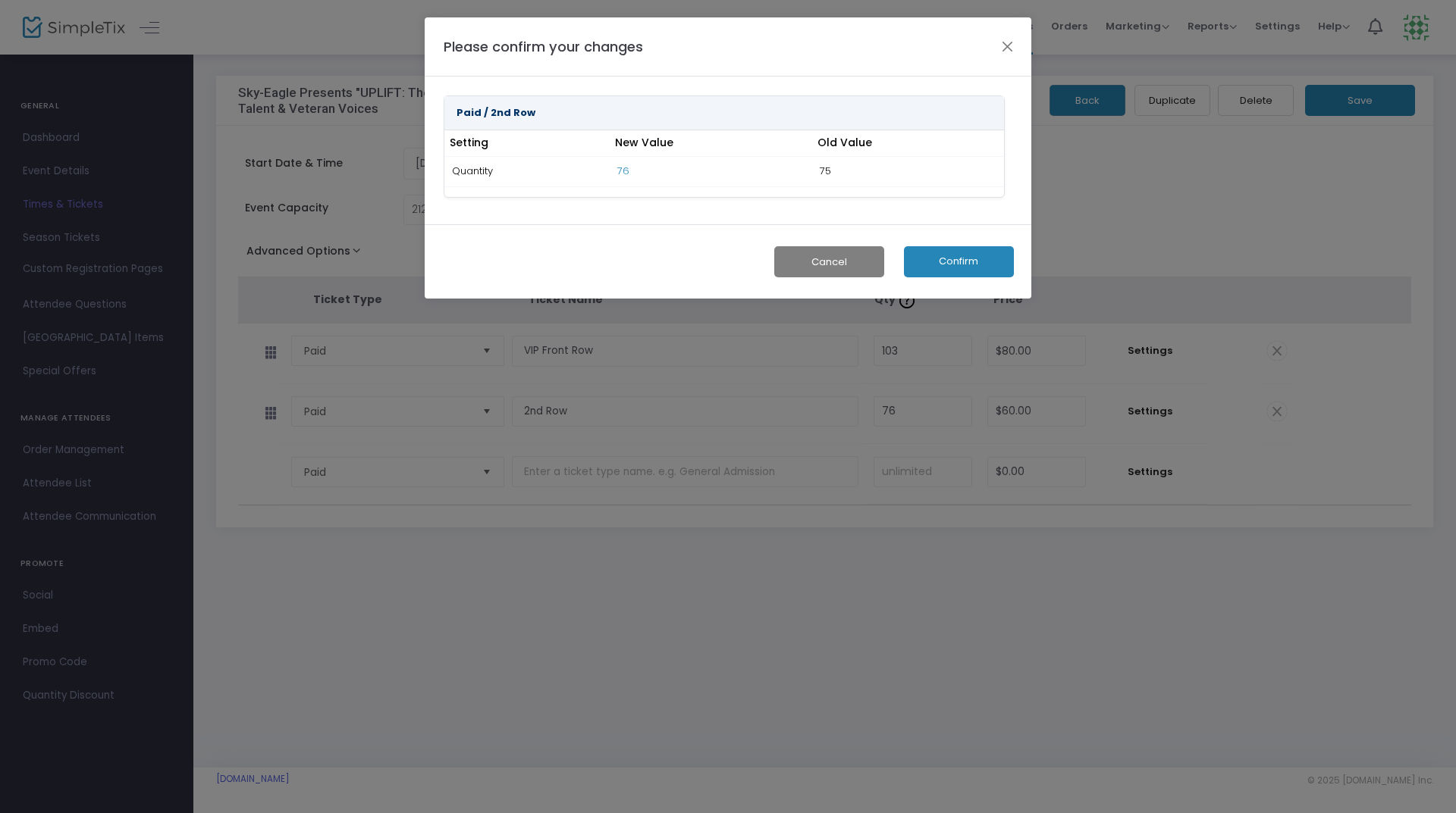
click at [963, 266] on button "Confirm" at bounding box center [959, 261] width 110 height 31
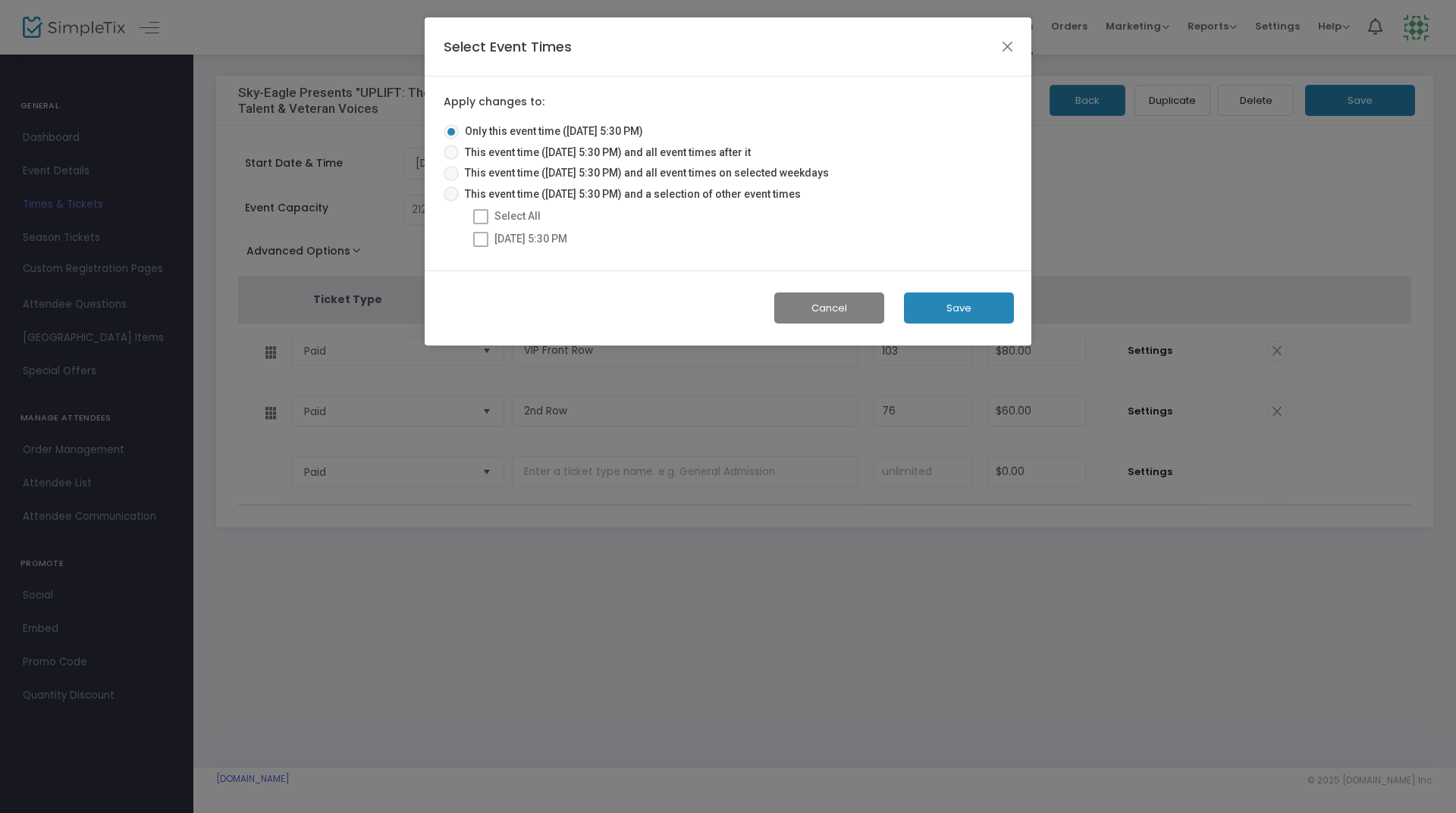
click at [954, 299] on button "Save" at bounding box center [959, 308] width 110 height 31
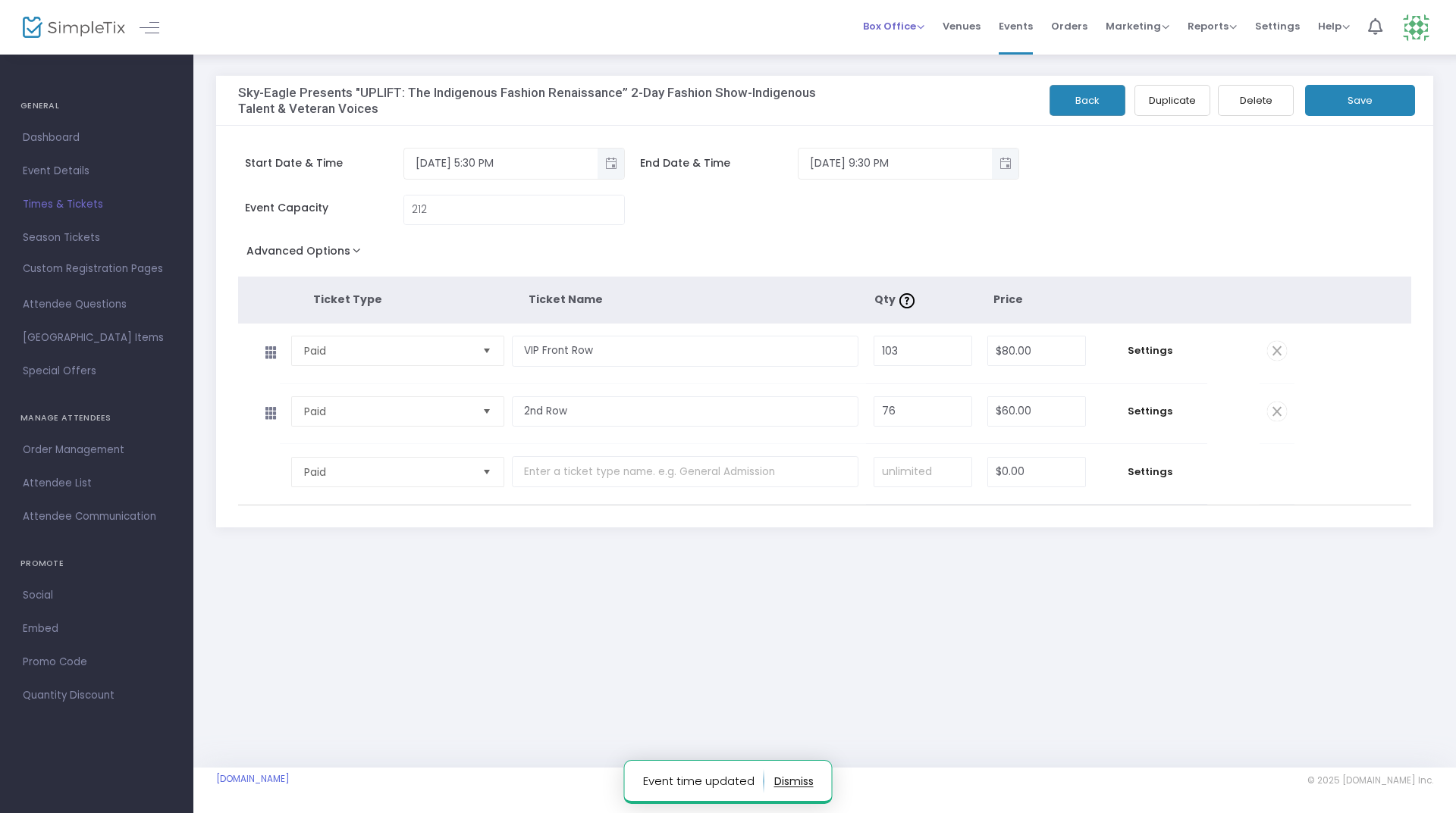
click at [922, 27] on span "Box Office" at bounding box center [893, 26] width 61 height 14
click at [924, 41] on li "Sell Tickets" at bounding box center [917, 51] width 109 height 30
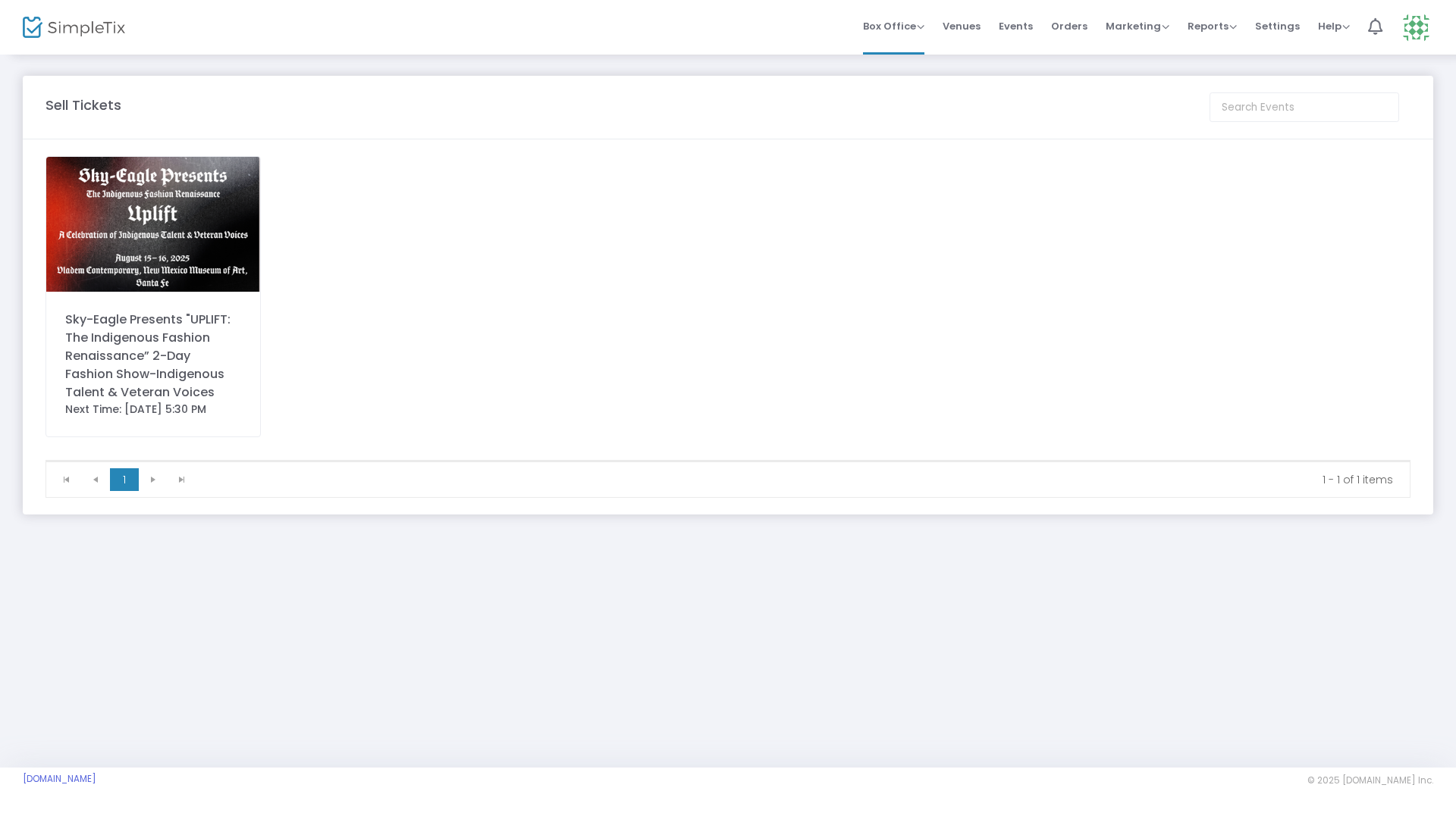
click at [185, 327] on div "Sky-Eagle Presents "UPLIFT: The Indigenous Fashion Renaissance” 2-Day Fashion S…" at bounding box center [154, 356] width 176 height 91
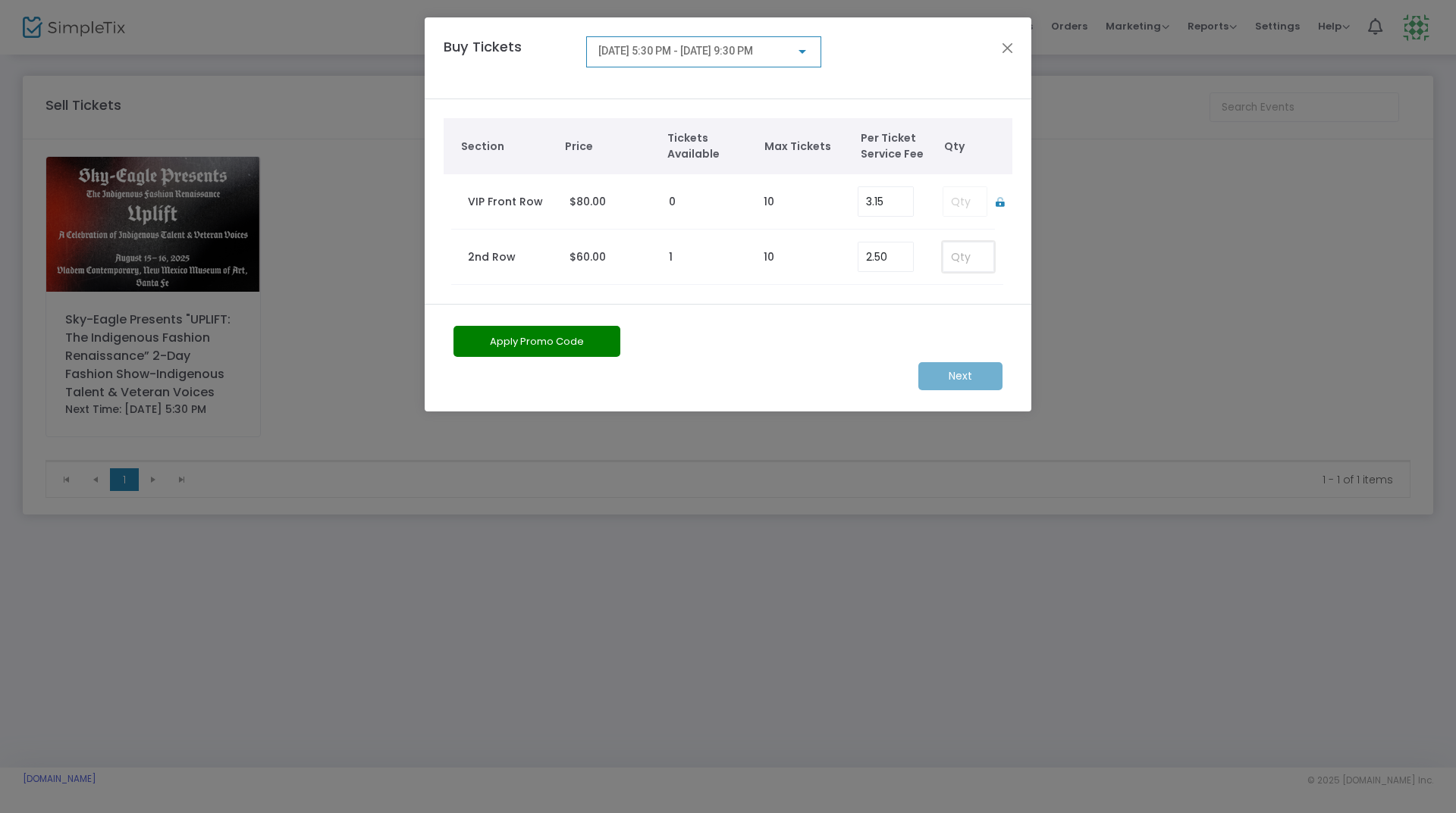
click at [975, 264] on input at bounding box center [969, 257] width 50 height 29
type input "1"
click at [759, 58] on div "[DATE] 5:30 PM - [DATE] 9:30 PM" at bounding box center [704, 48] width 211 height 28
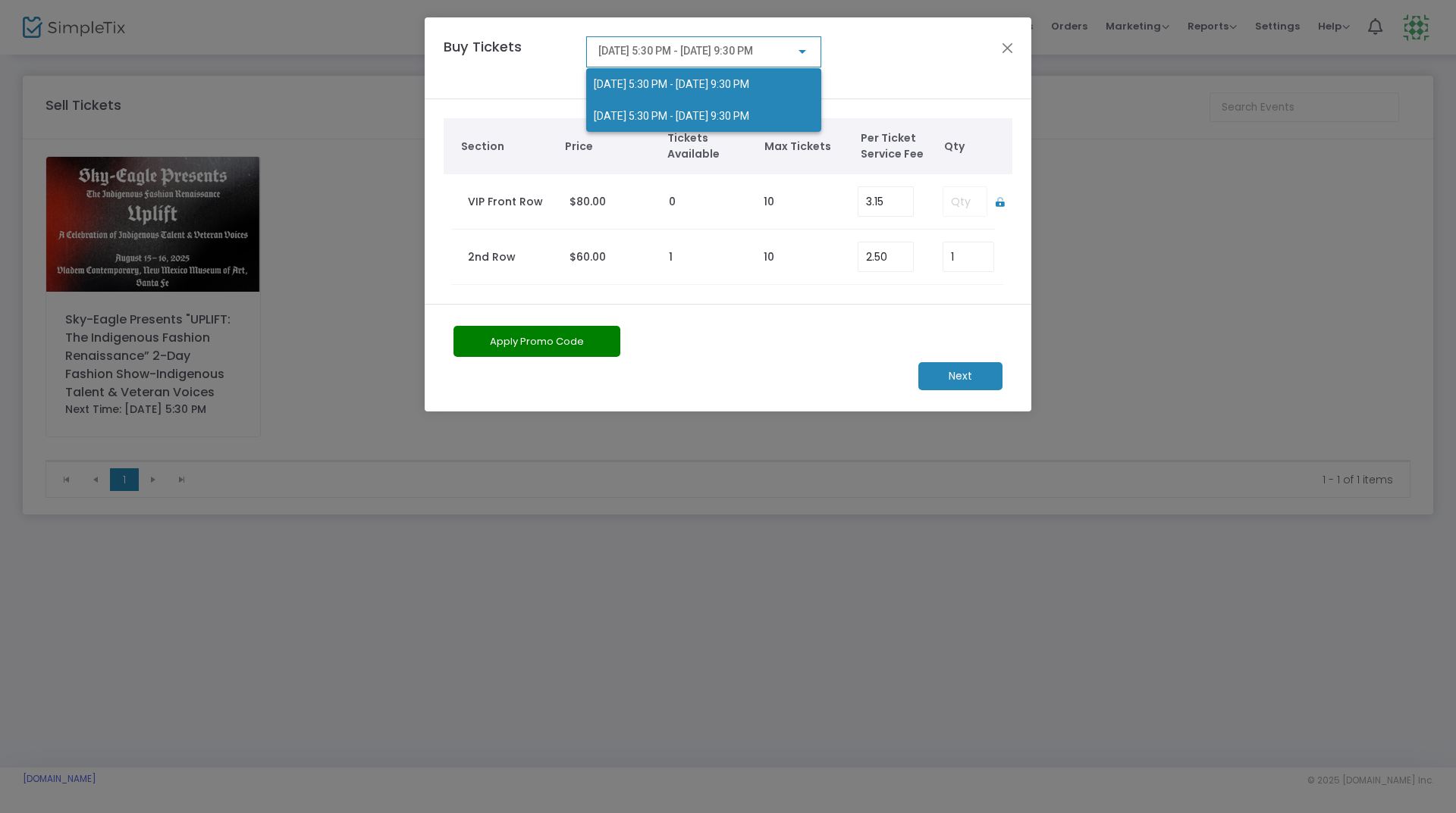
click at [750, 110] on span "[DATE] 5:30 PM - [DATE] 9:30 PM" at bounding box center [671, 116] width 155 height 13
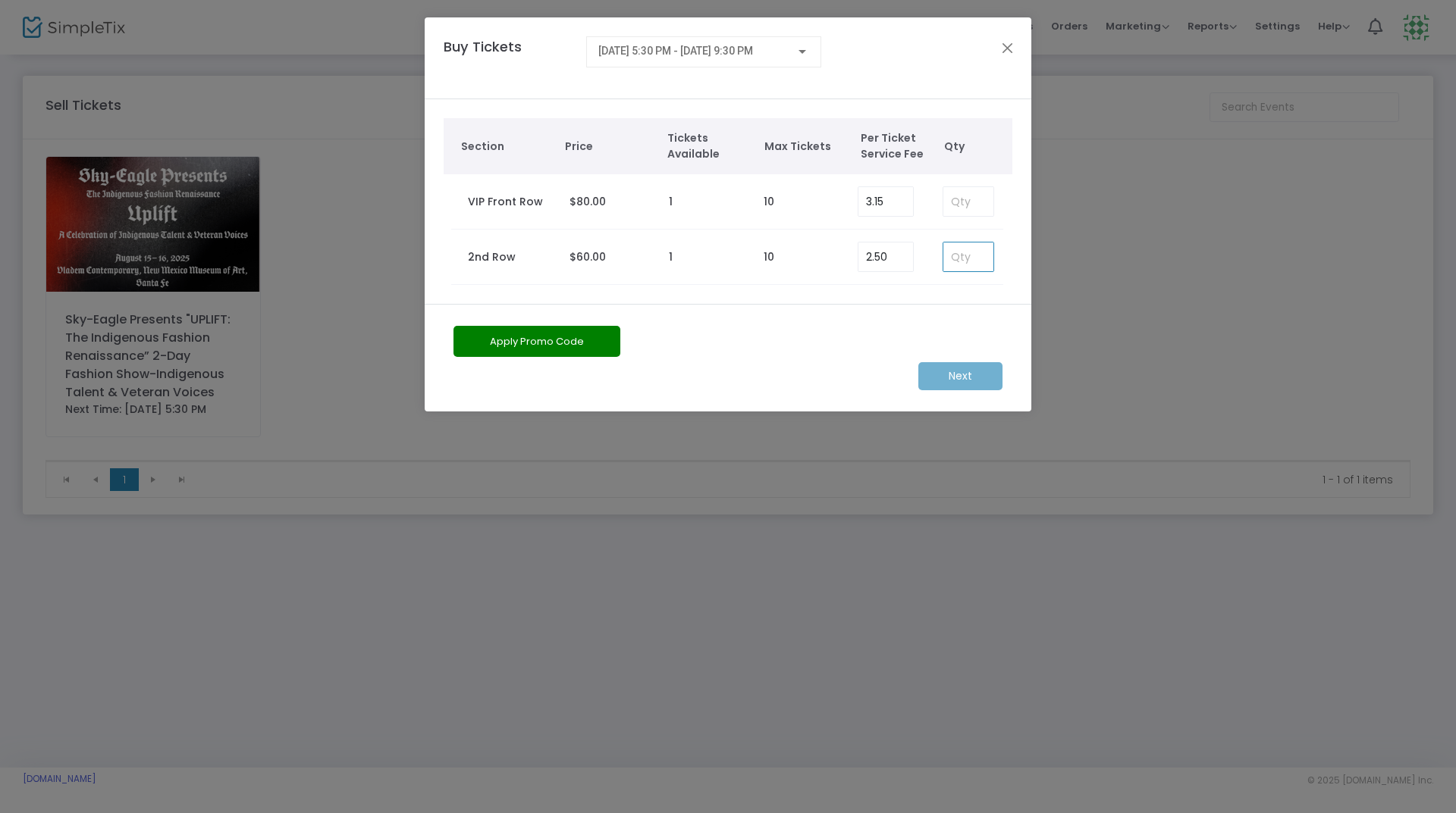
click at [963, 252] on input at bounding box center [969, 257] width 50 height 29
type input "1"
click at [946, 368] on m-button "Next" at bounding box center [961, 376] width 84 height 28
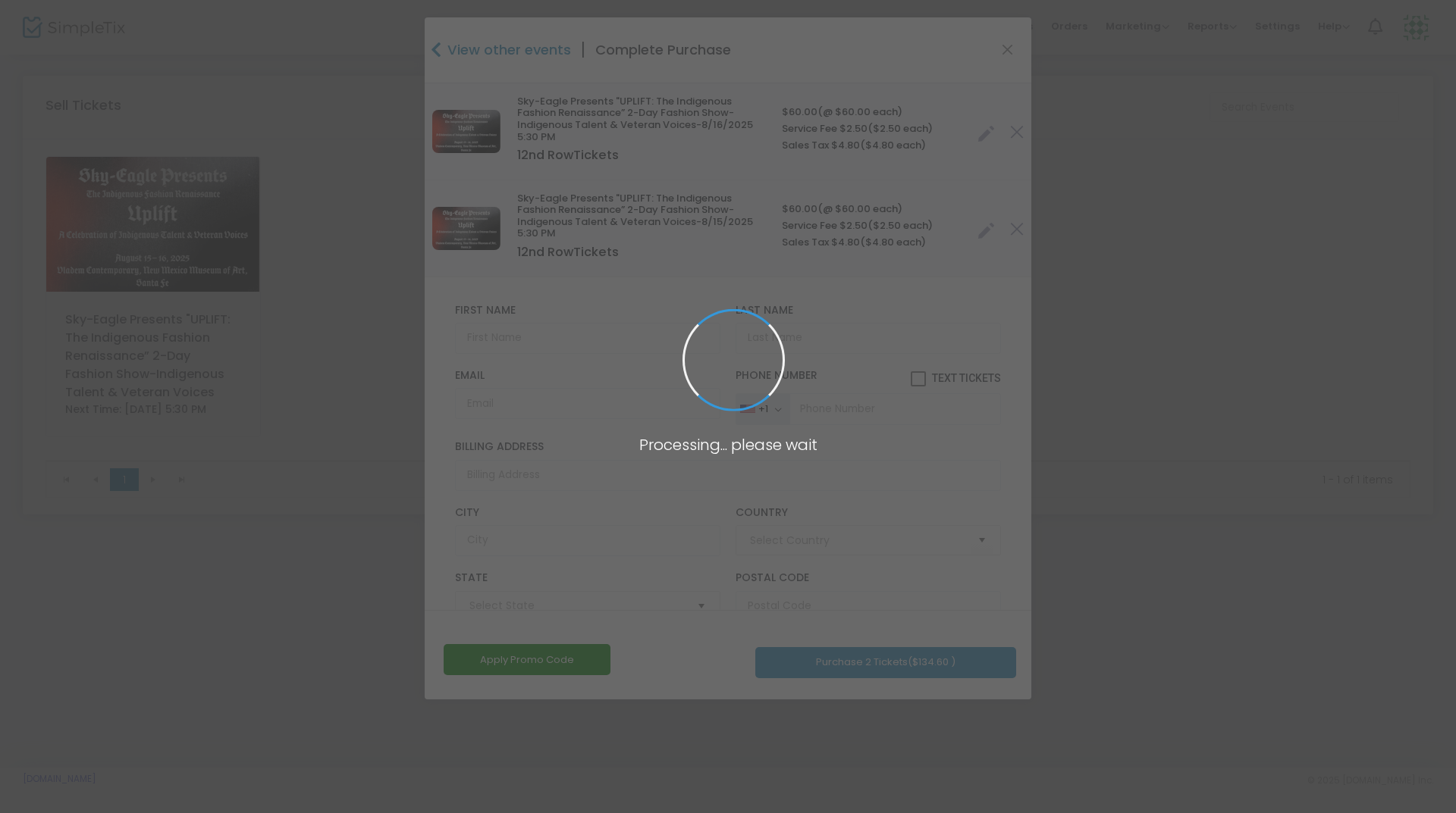
type input "[GEOGRAPHIC_DATA]"
type input "[US_STATE]"
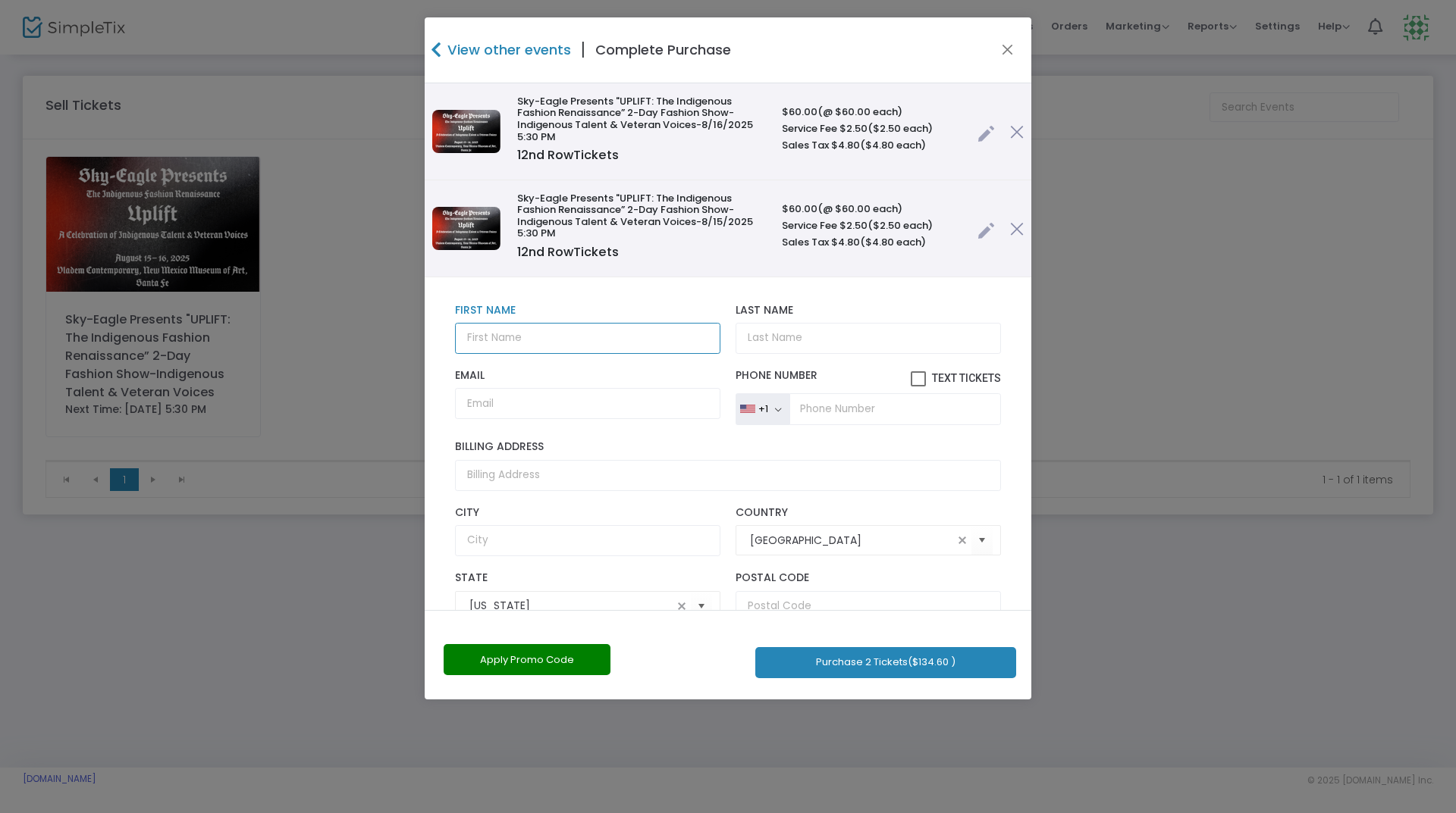
click at [602, 341] on input "text" at bounding box center [587, 338] width 265 height 31
type input "Tso"
type input "Strong (Model Guest)"
click at [560, 411] on input "Email" at bounding box center [587, 403] width 265 height 31
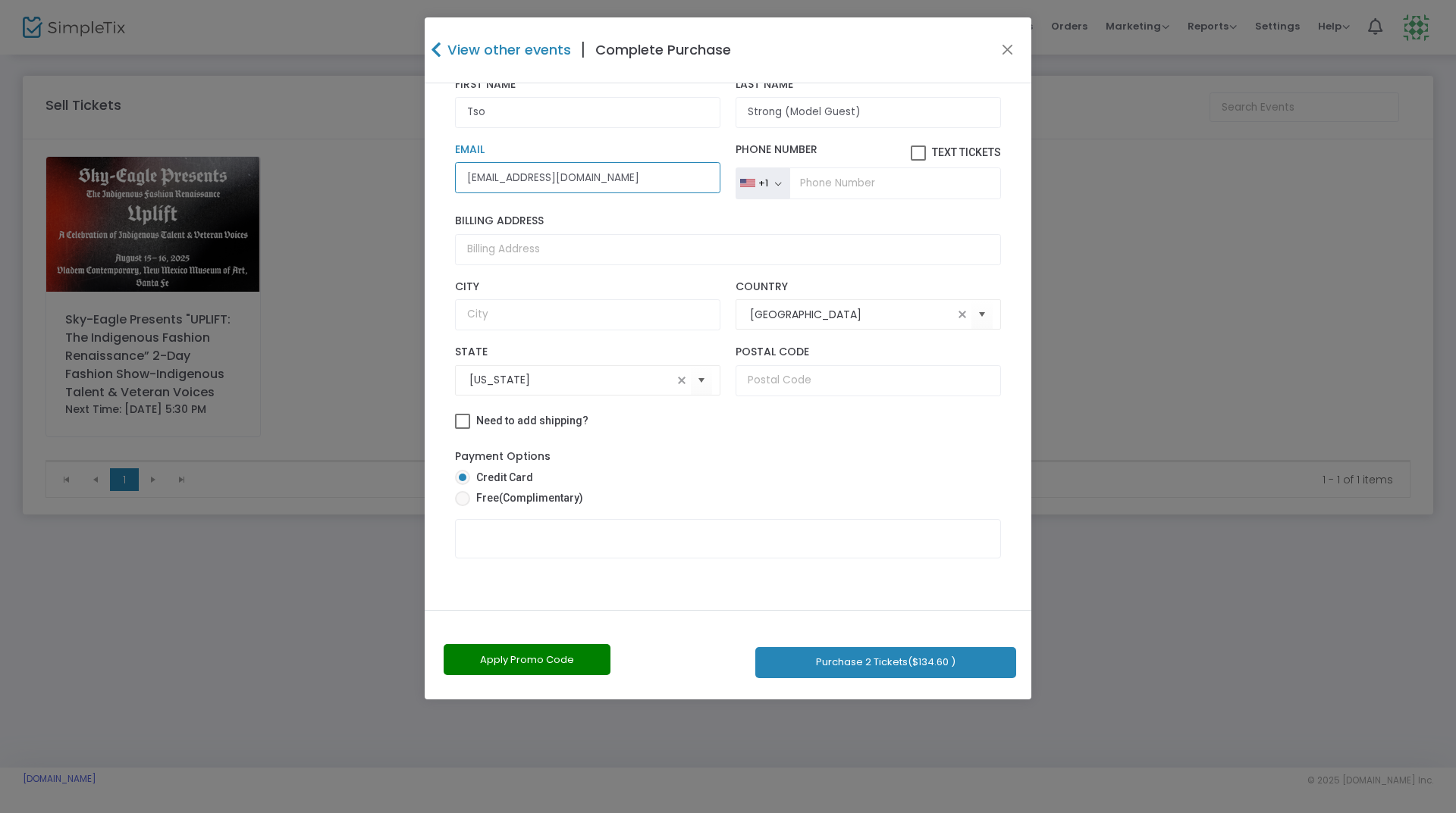
type input "[EMAIL_ADDRESS][DOMAIN_NAME]"
click at [503, 500] on span "(Complimentary)" at bounding box center [541, 499] width 84 height 13
click at [463, 507] on input "Free (Complimentary)" at bounding box center [462, 507] width 1 height 1
radio input "true"
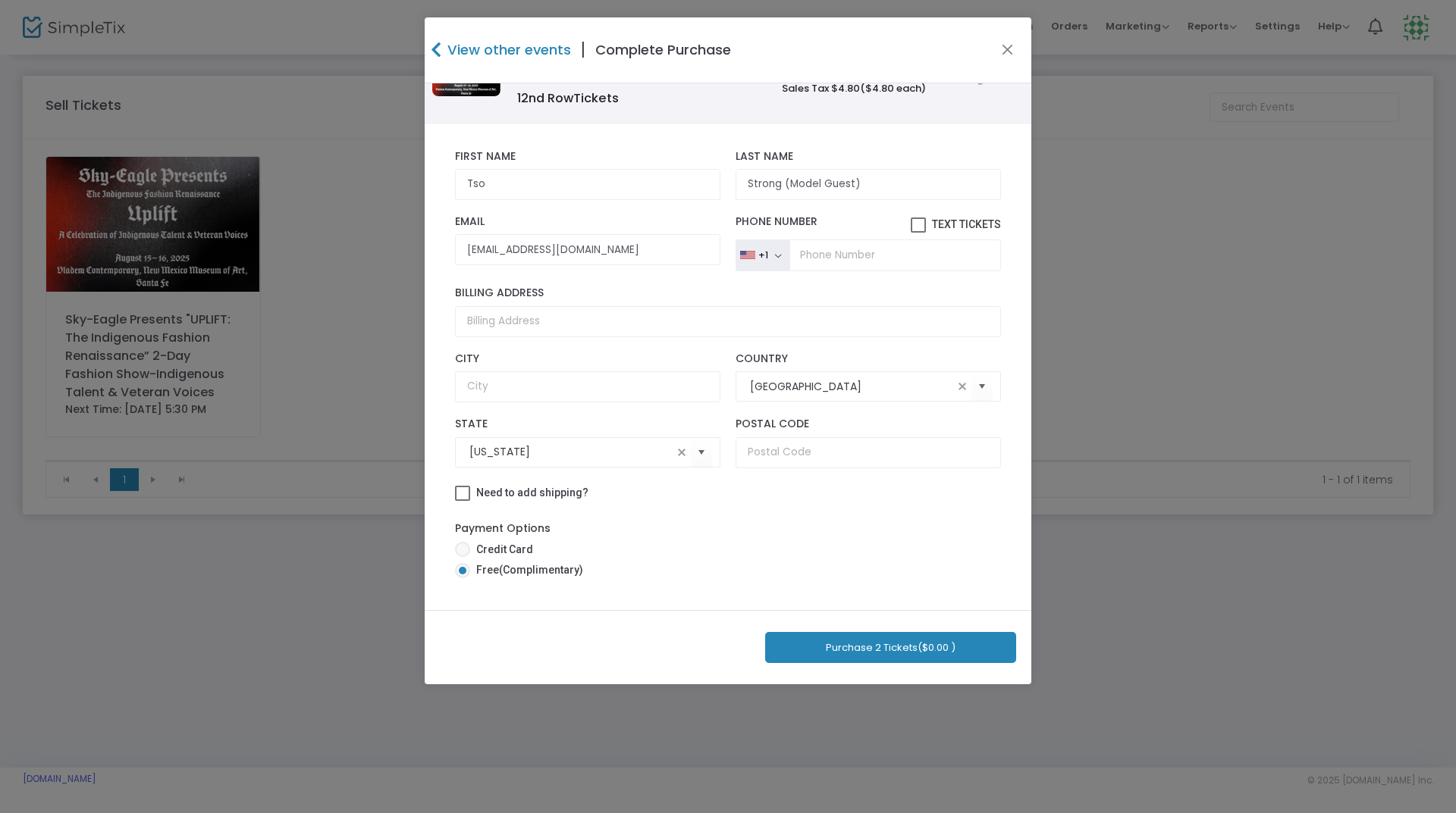
click at [837, 646] on button "Purchase 2 Tickets ($0.00 )" at bounding box center [890, 648] width 251 height 31
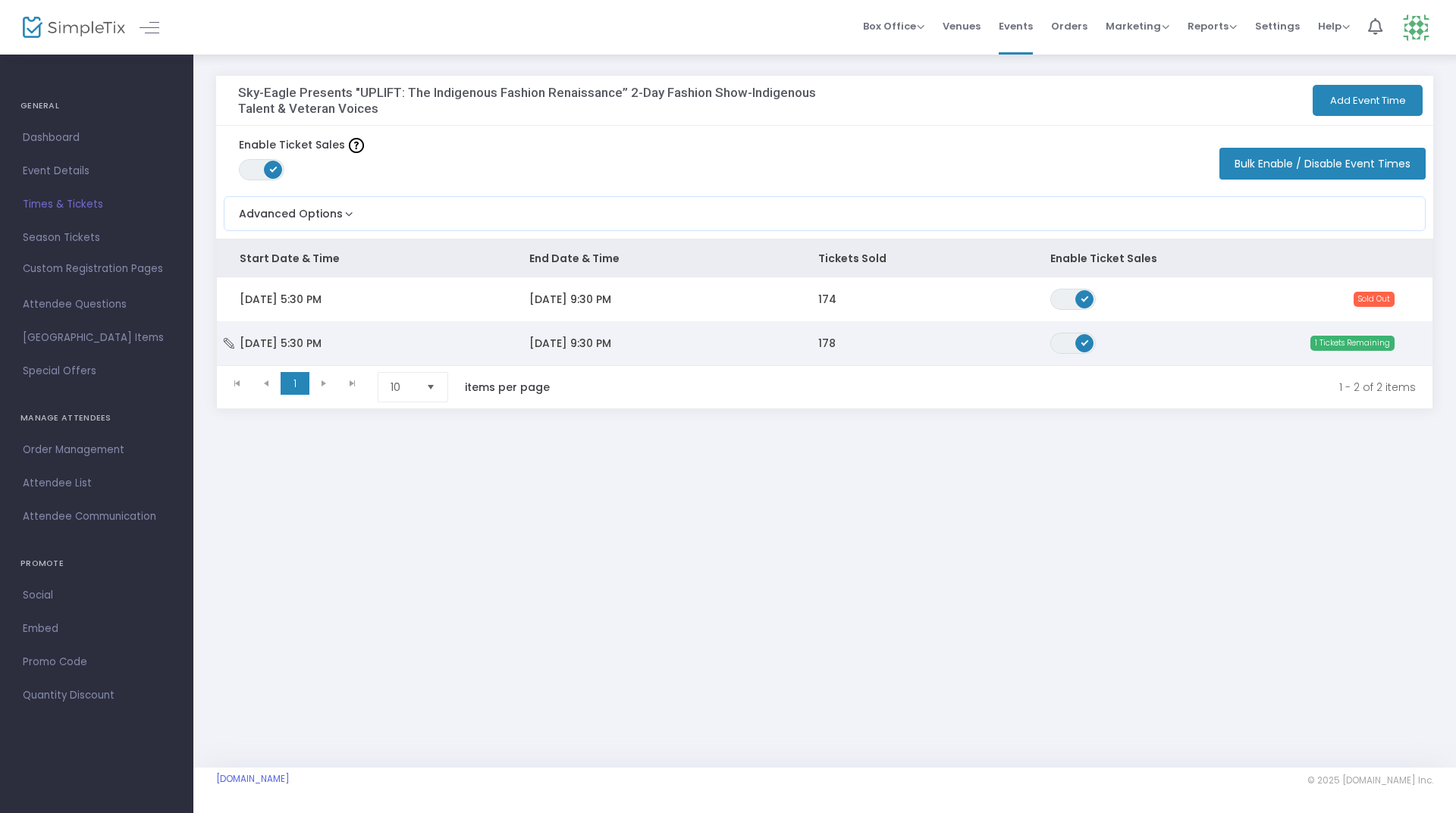
click at [732, 349] on td "[DATE] 9:30 PM" at bounding box center [652, 343] width 289 height 44
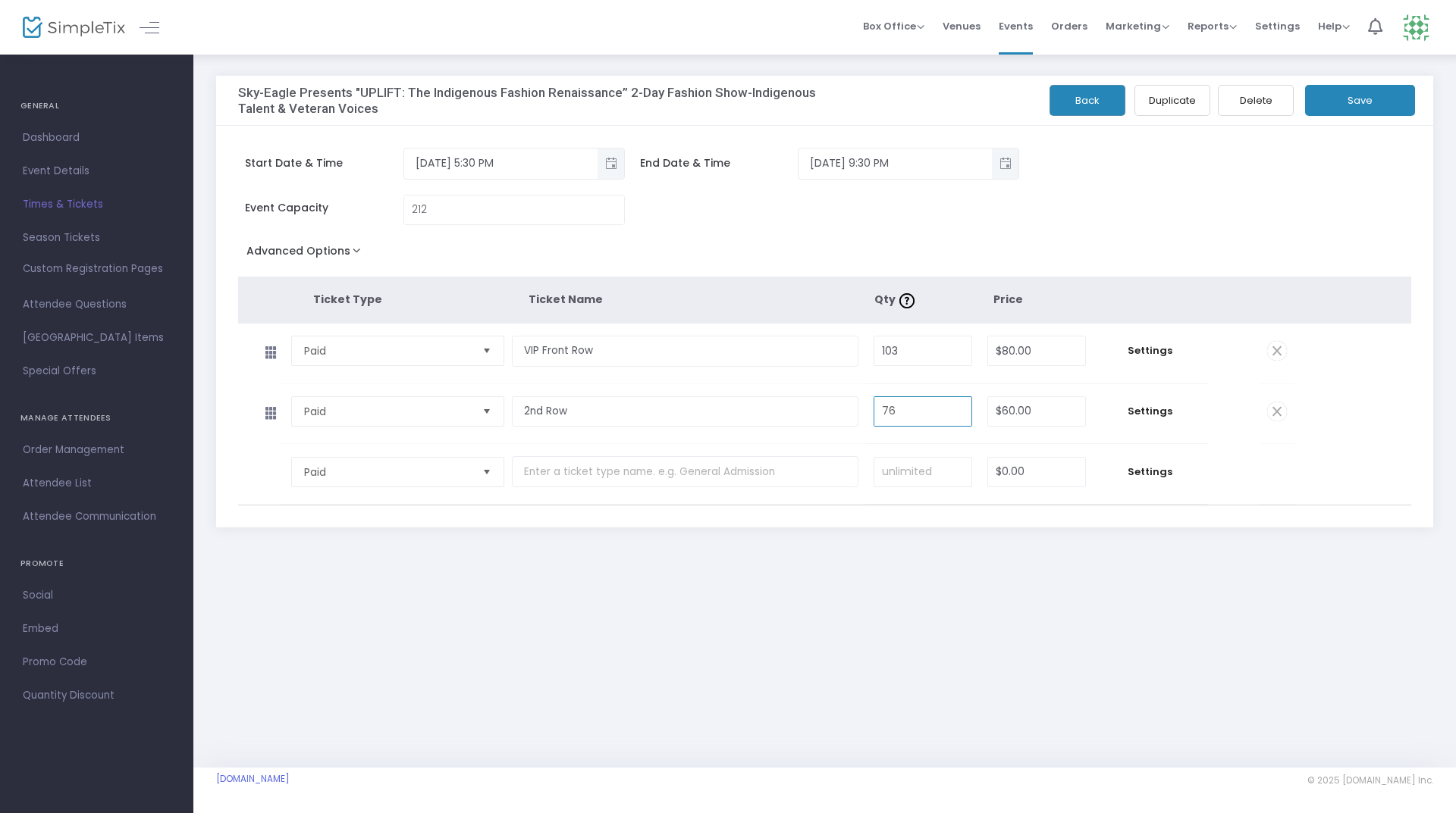
click at [905, 414] on input "76" at bounding box center [923, 411] width 97 height 29
type input "77"
click at [1385, 102] on button "Save" at bounding box center [1360, 101] width 110 height 31
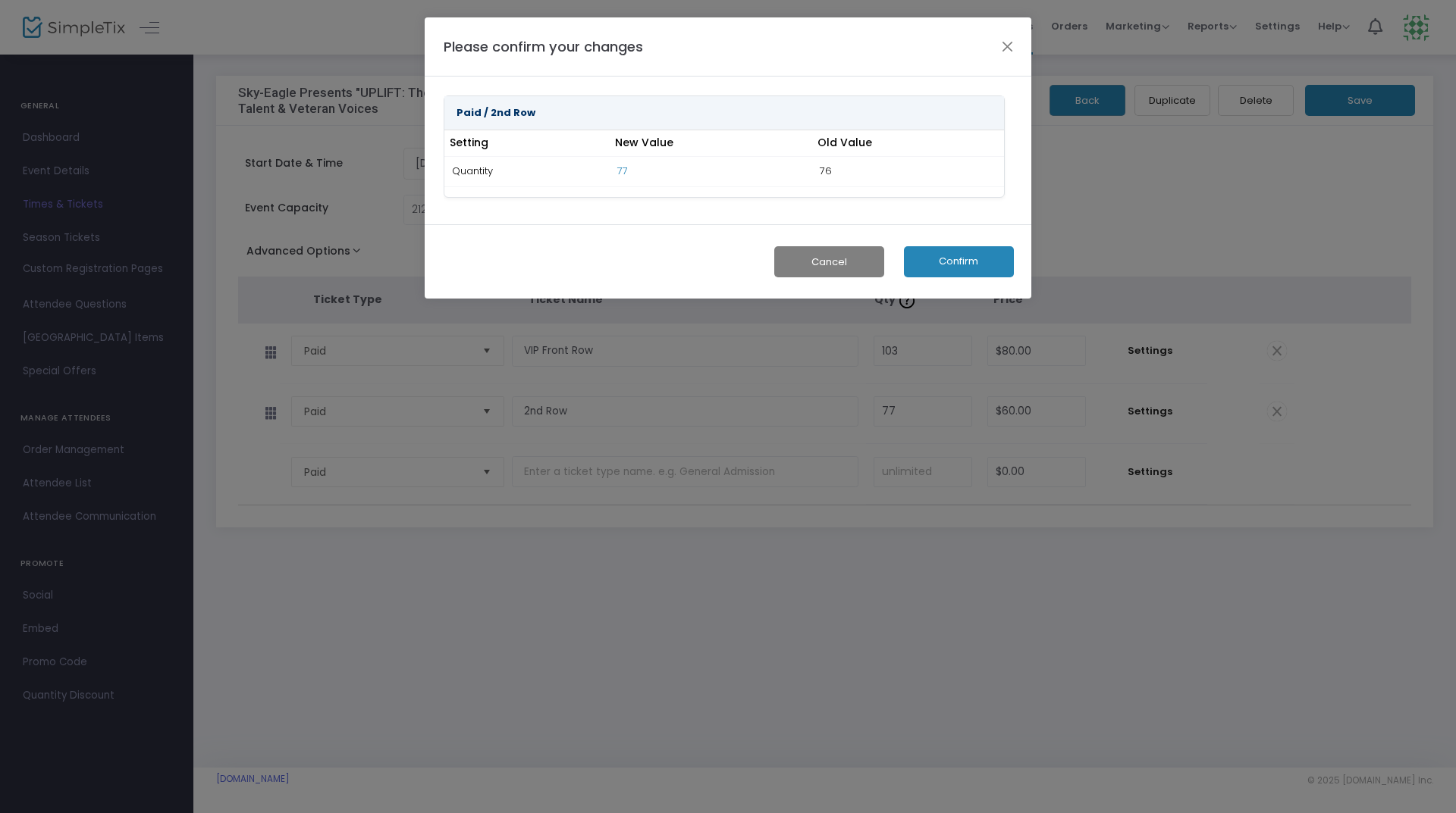
click at [981, 258] on button "Confirm" at bounding box center [959, 261] width 110 height 31
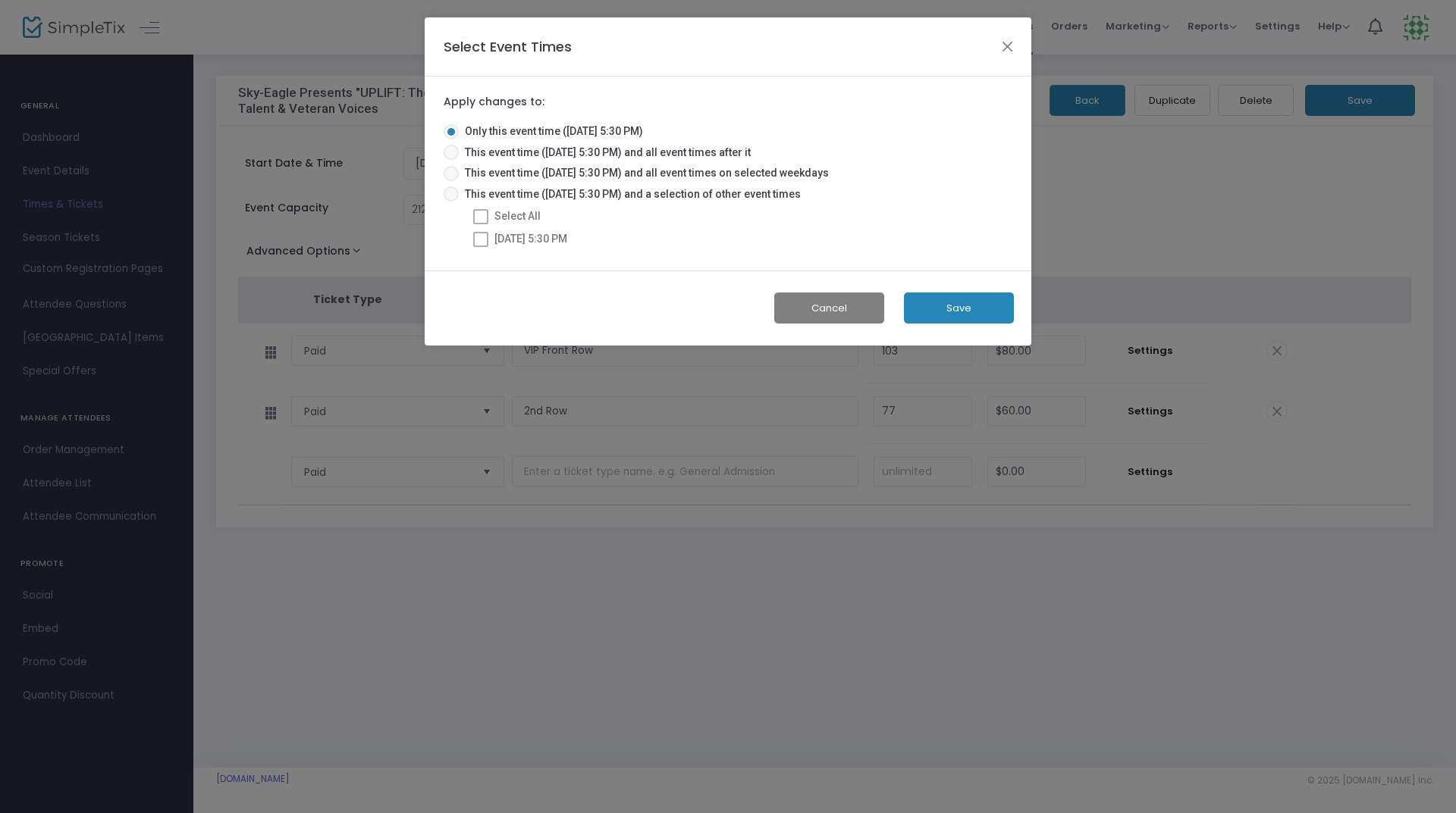
click at [943, 308] on button "Save" at bounding box center [959, 308] width 110 height 31
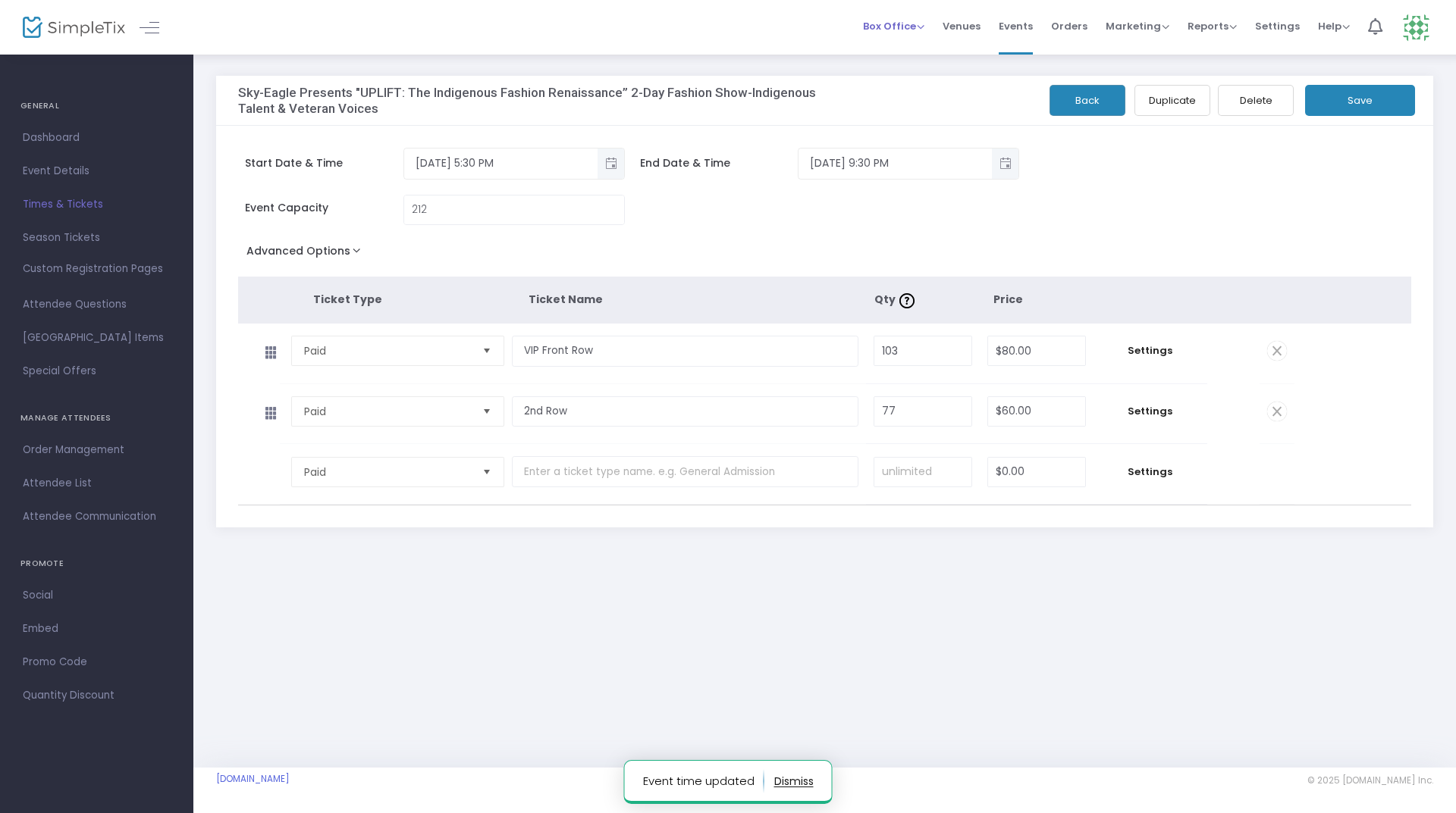
click at [906, 31] on span "Box Office" at bounding box center [893, 26] width 61 height 14
click at [907, 61] on li "Sell Tickets" at bounding box center [917, 51] width 109 height 30
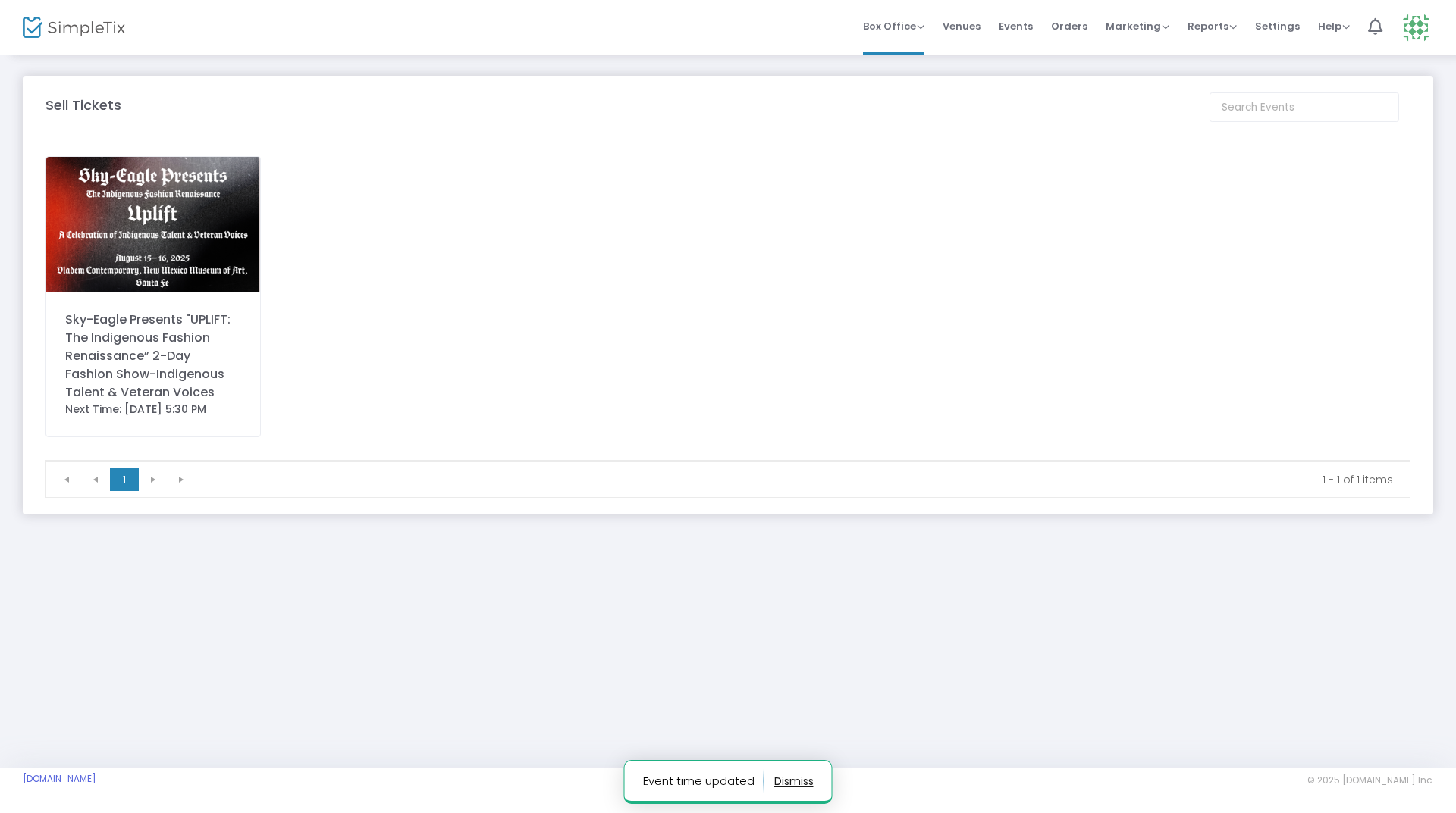
click at [146, 352] on div "Sky-Eagle Presents "UPLIFT: The Indigenous Fashion Renaissance” 2-Day Fashion S…" at bounding box center [154, 356] width 176 height 91
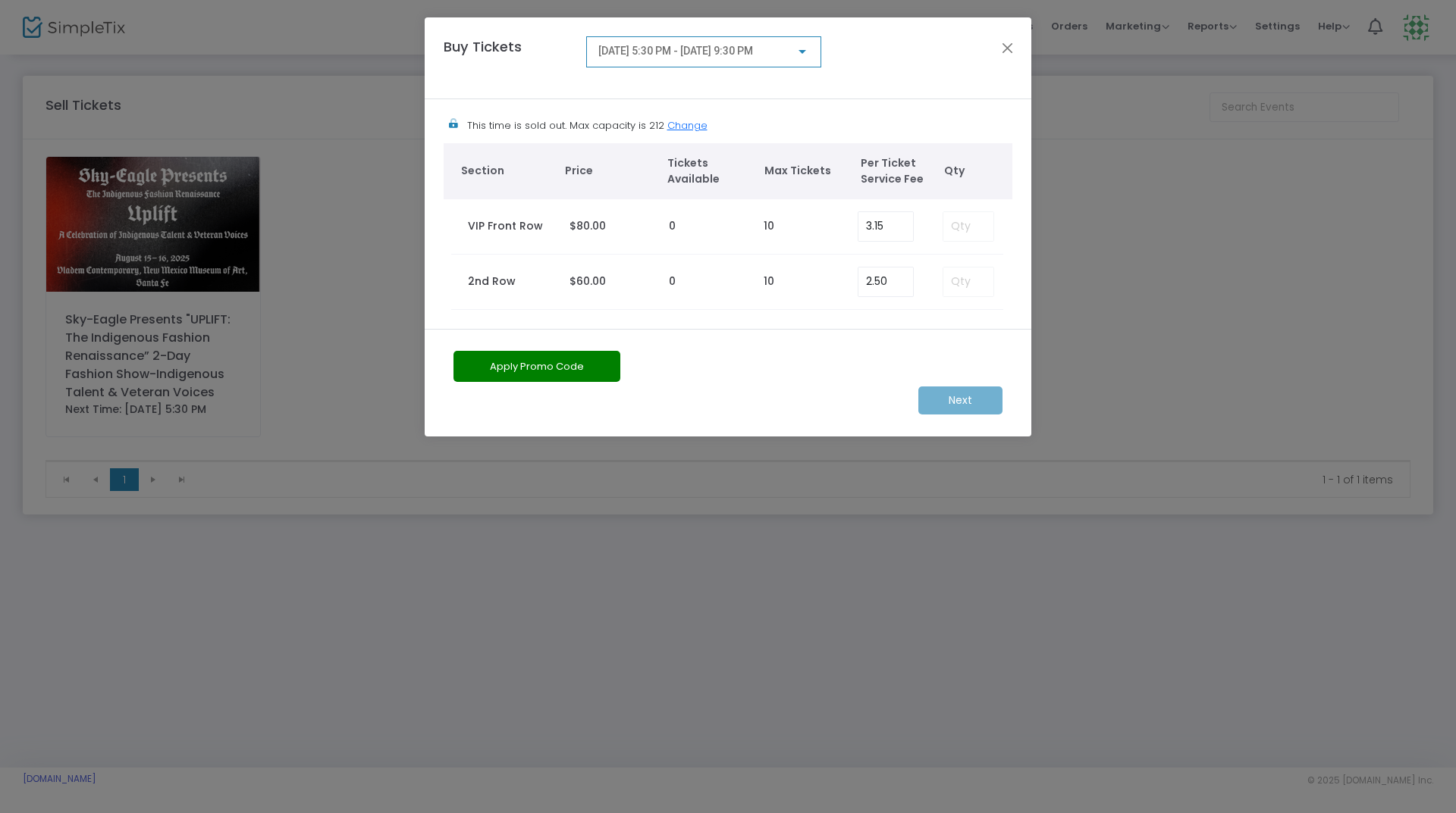
click at [708, 47] on span "[DATE] 5:30 PM - [DATE] 9:30 PM" at bounding box center [676, 51] width 155 height 13
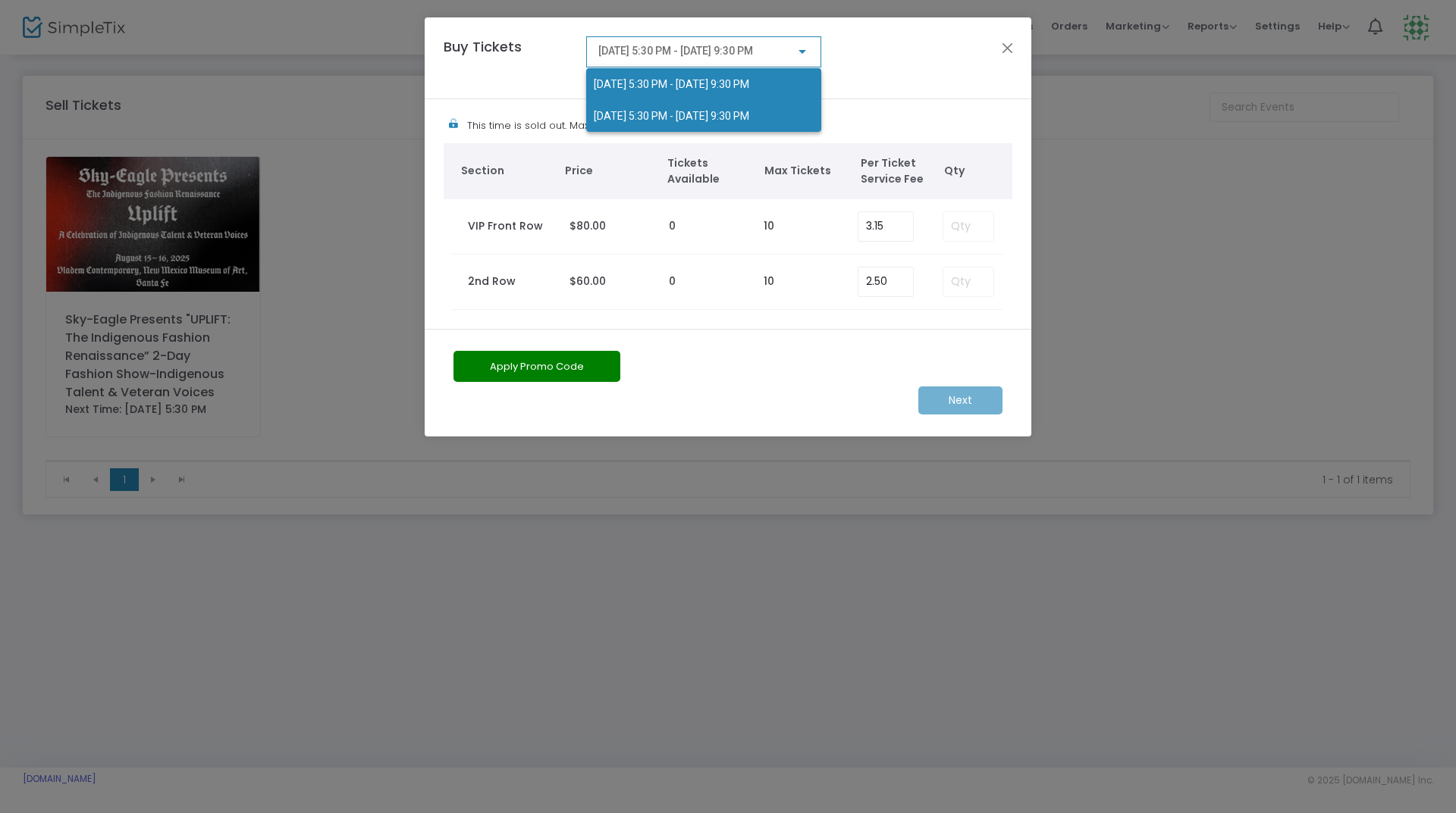
click at [710, 104] on span "[DATE] 5:30 PM - [DATE] 9:30 PM" at bounding box center [704, 115] width 220 height 31
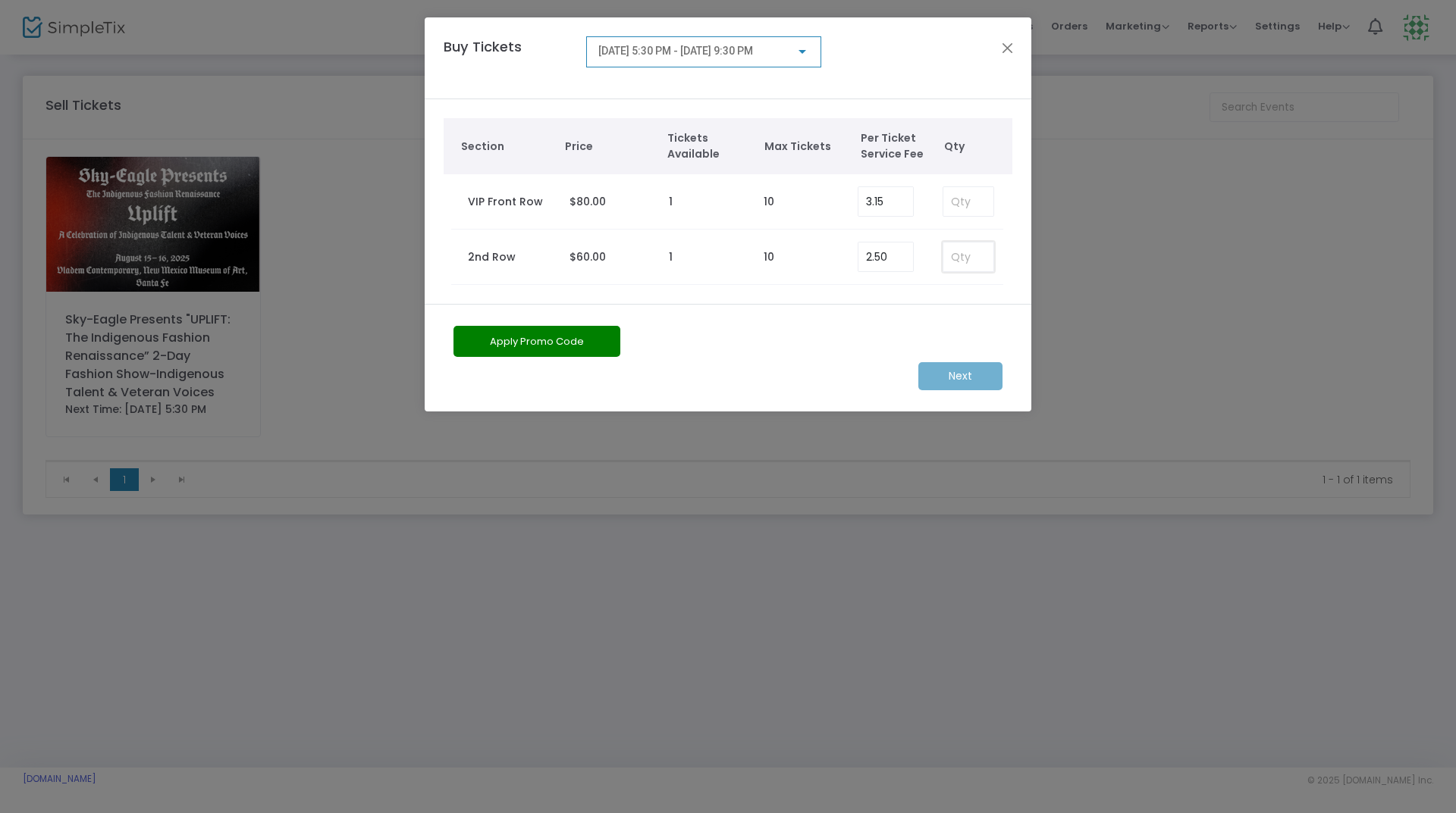
click at [975, 260] on input at bounding box center [969, 257] width 50 height 29
type input "1"
click at [962, 368] on m-button "Next" at bounding box center [961, 376] width 84 height 28
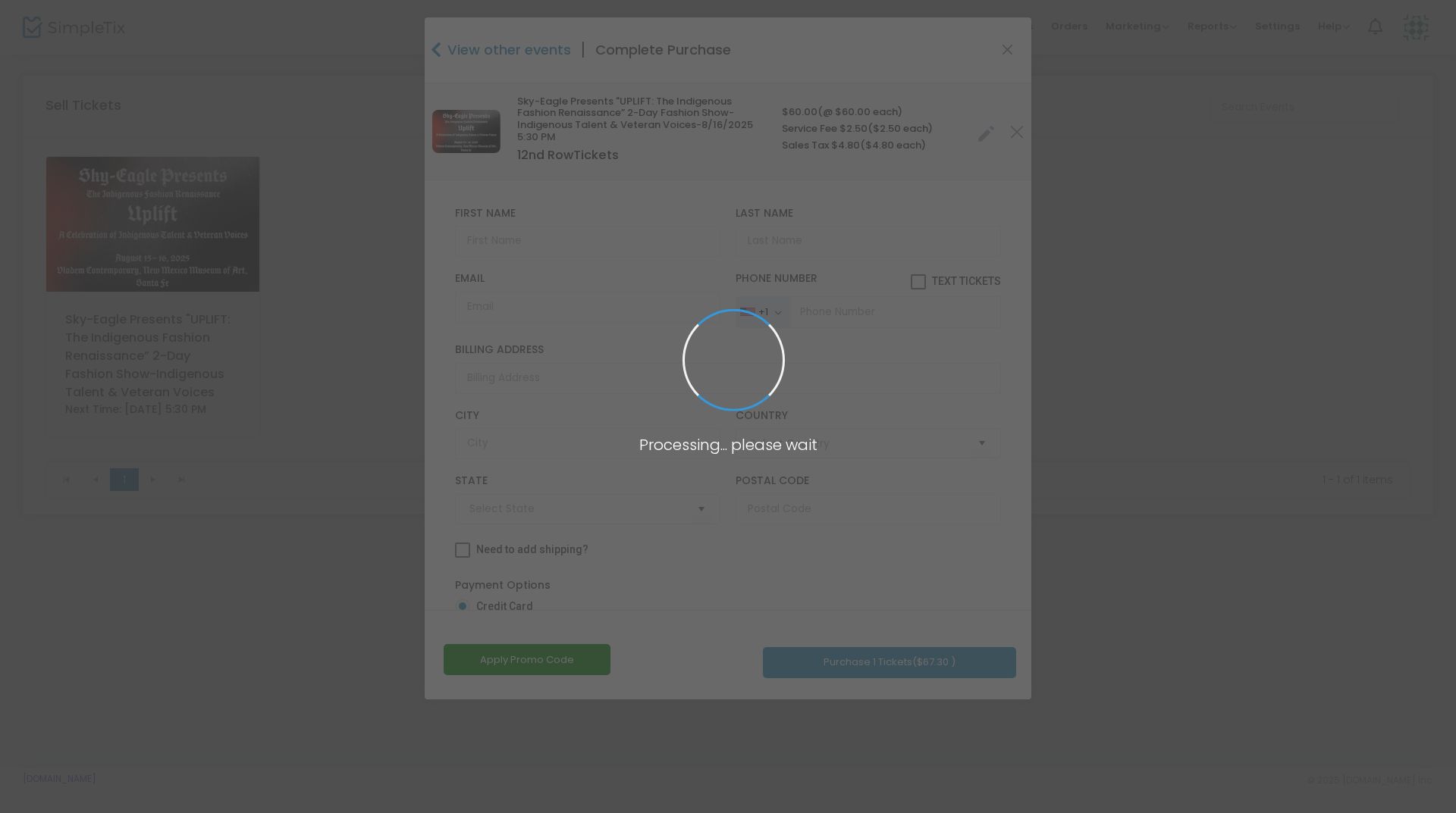
type input "[GEOGRAPHIC_DATA]"
type input "[US_STATE]"
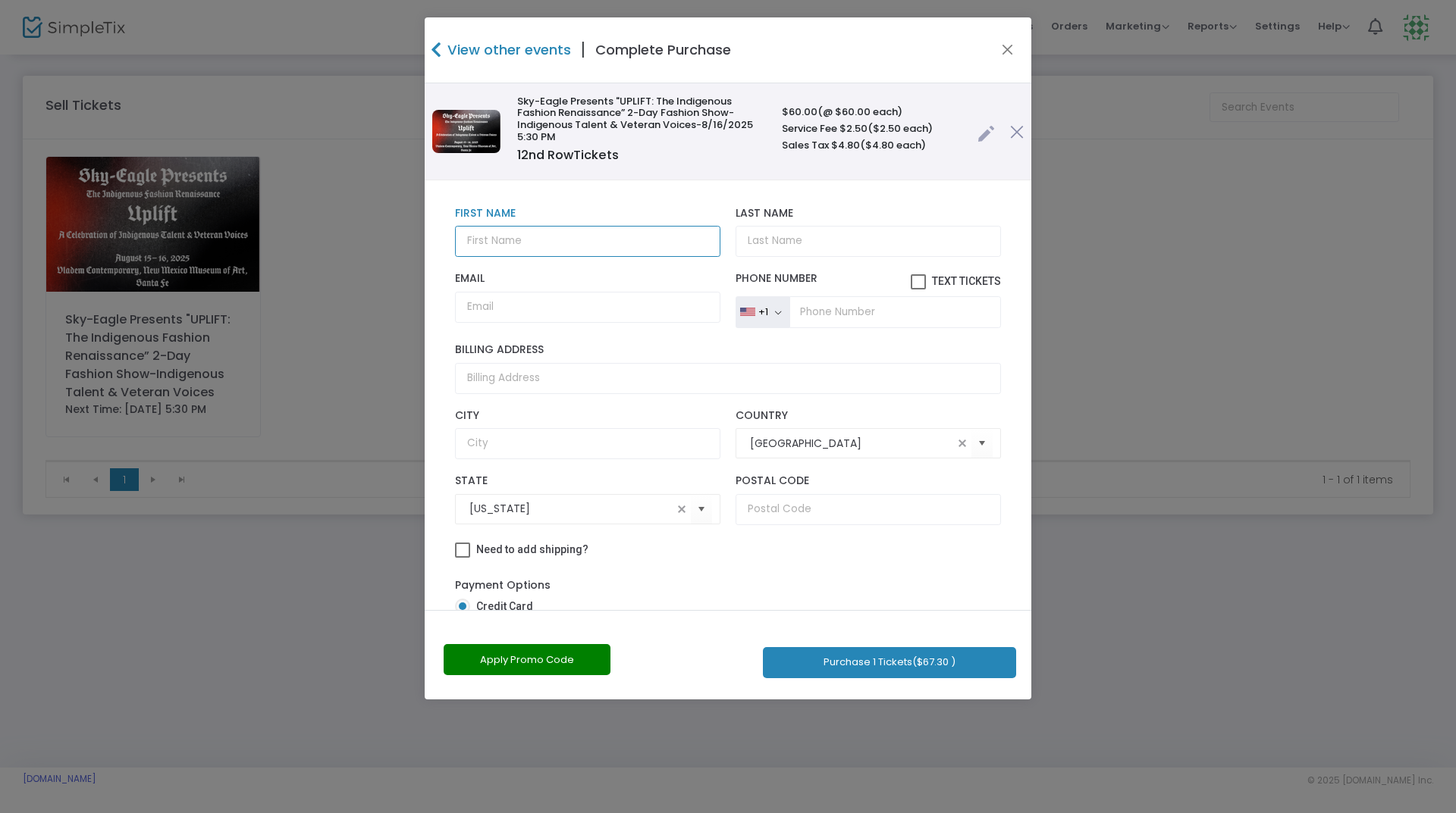
click at [599, 242] on input "text" at bounding box center [587, 241] width 265 height 31
type input "Tina"
type input "Kayne"
type input "tina.kayne@gmail.com"
click at [813, 311] on input "tel" at bounding box center [894, 312] width 211 height 31
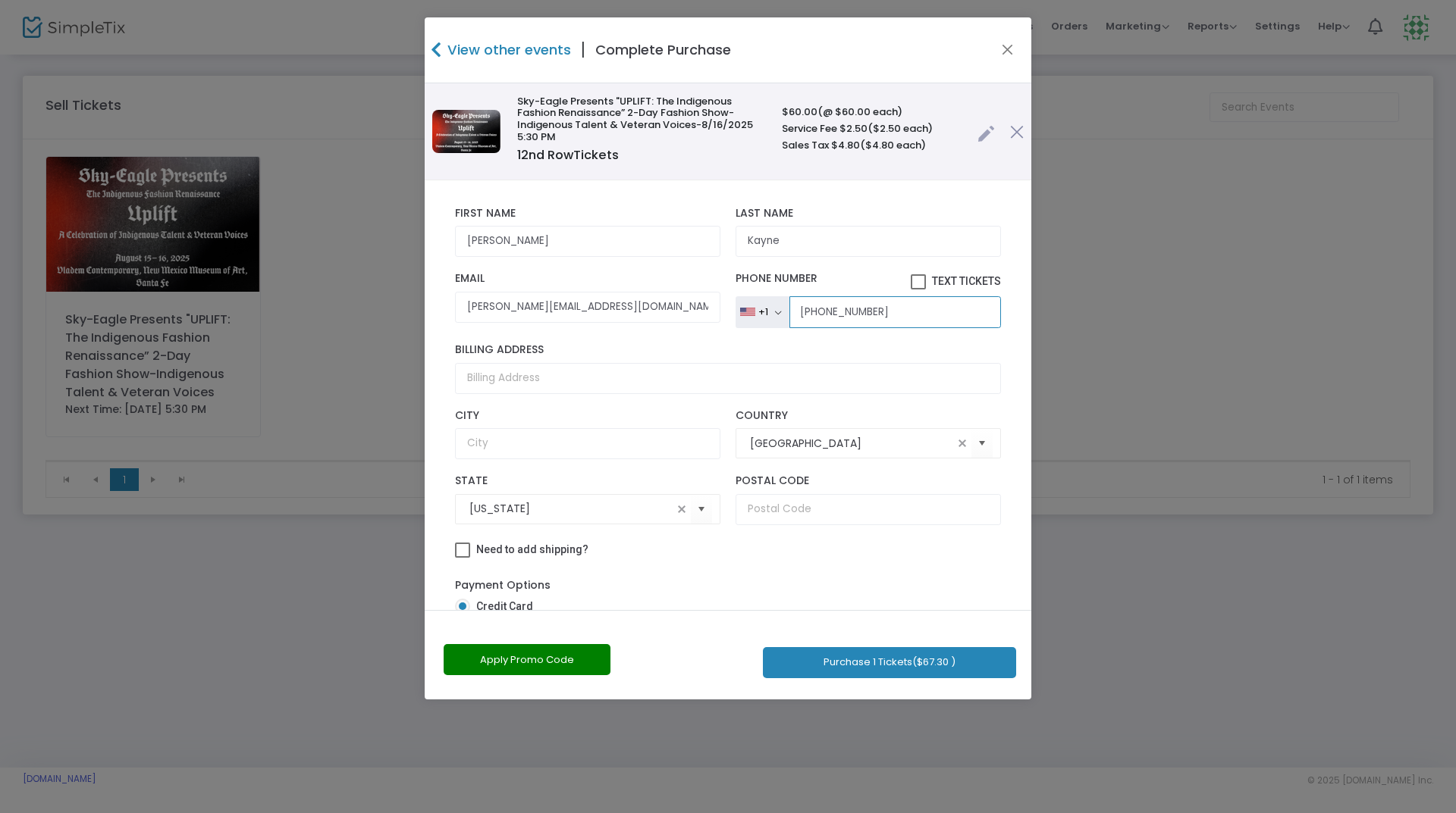
type input "(847) 732-1679"
click at [916, 661] on button "Purchase 1 Tickets ($67.30 )" at bounding box center [890, 663] width 253 height 31
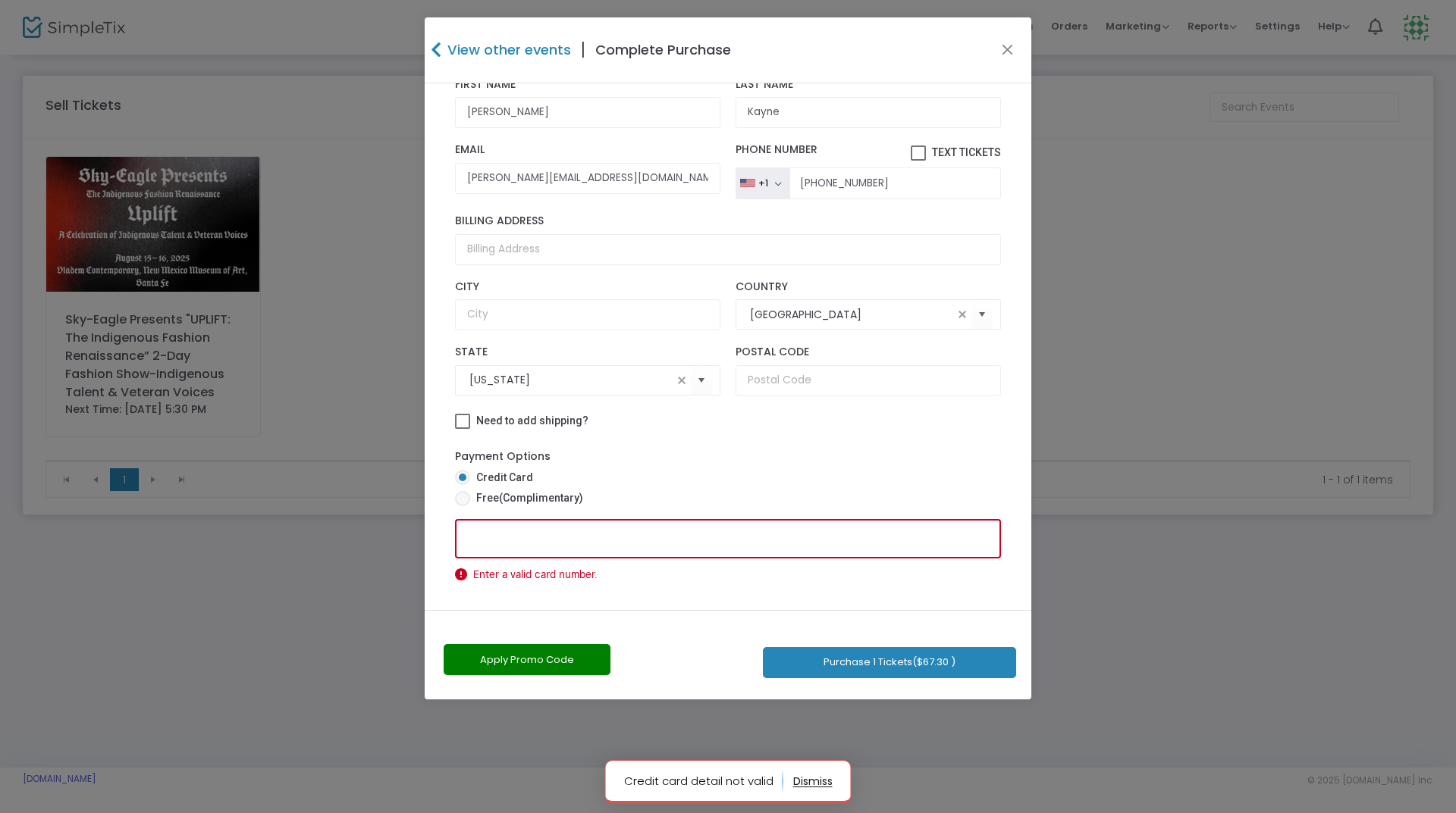
drag, startPoint x: 537, startPoint y: 492, endPoint x: 578, endPoint y: 493, distance: 41.0
click at [540, 492] on span "(Complimentary)" at bounding box center [541, 499] width 84 height 13
click at [463, 507] on input "Free (Complimentary)" at bounding box center [462, 507] width 1 height 1
radio input "true"
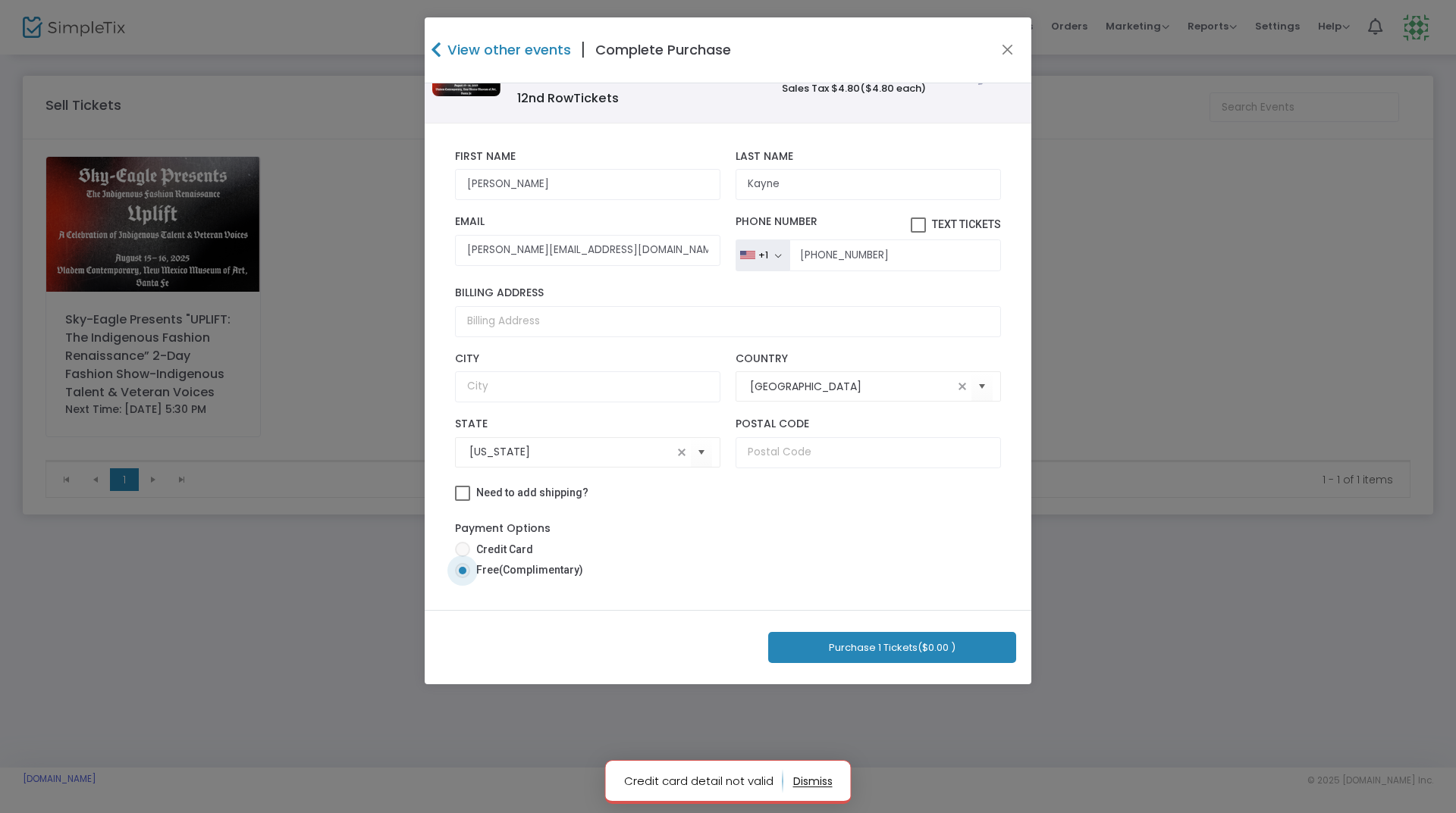
scroll to position [57, 0]
click at [894, 641] on button "Purchase 1 Tickets ($0.00 )" at bounding box center [892, 648] width 248 height 31
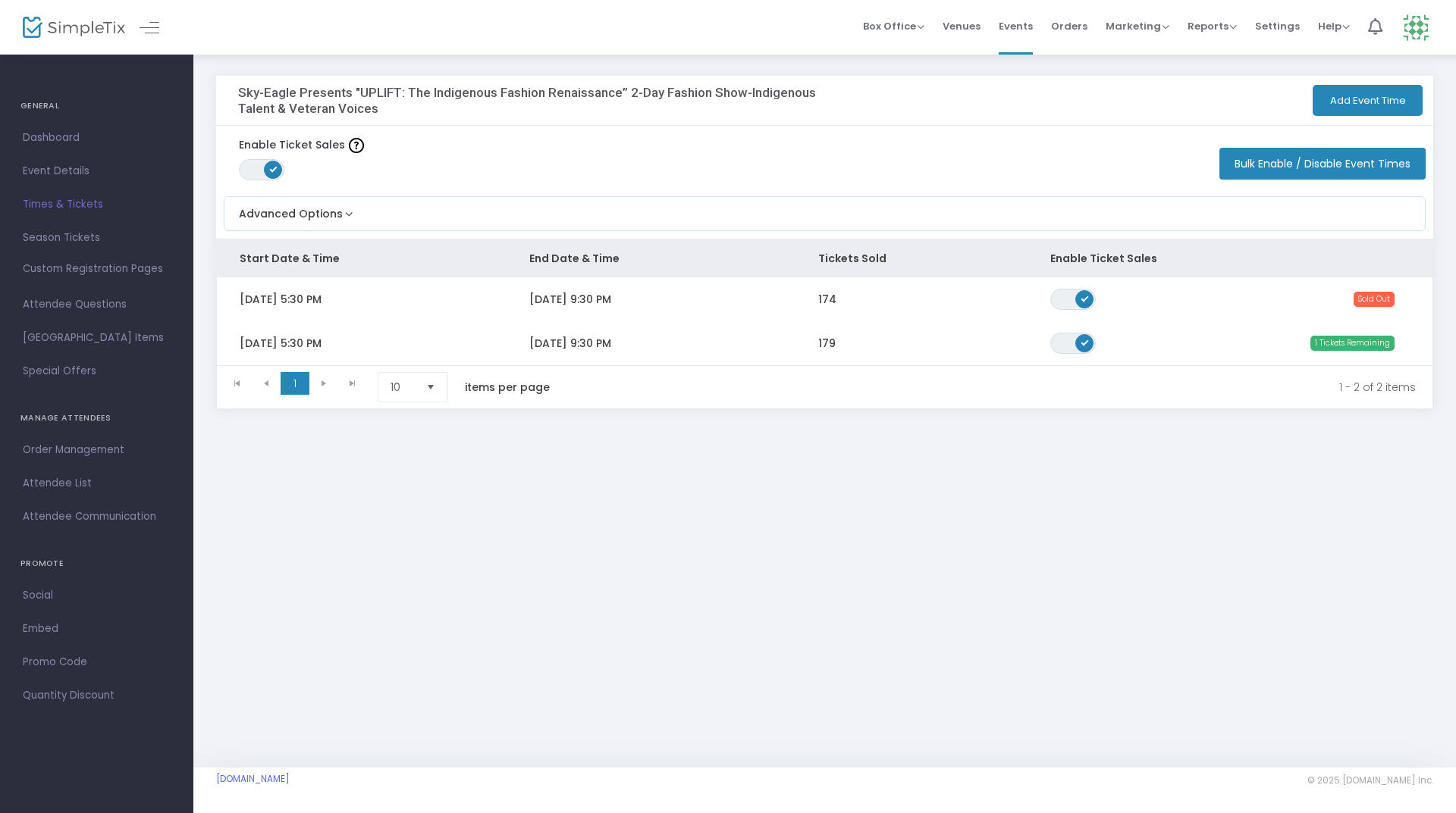
click at [1061, 25] on span "Orders" at bounding box center [1069, 26] width 37 height 39
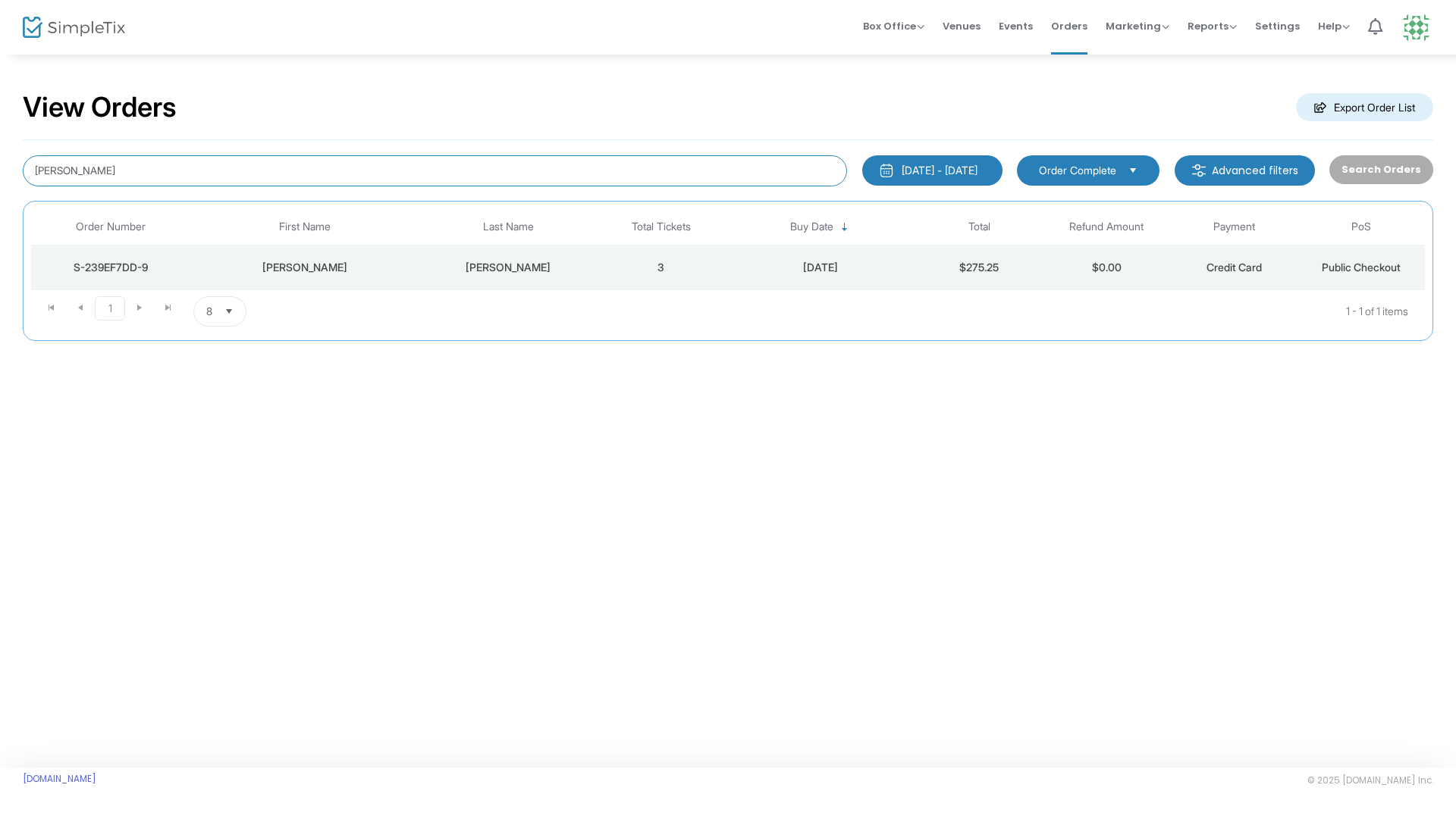
click at [146, 163] on input "Taylor" at bounding box center [434, 171] width 824 height 31
type input "T"
type input "holmes"
click at [381, 266] on div "Kelly" at bounding box center [305, 267] width 221 height 15
